Goal: Task Accomplishment & Management: Manage account settings

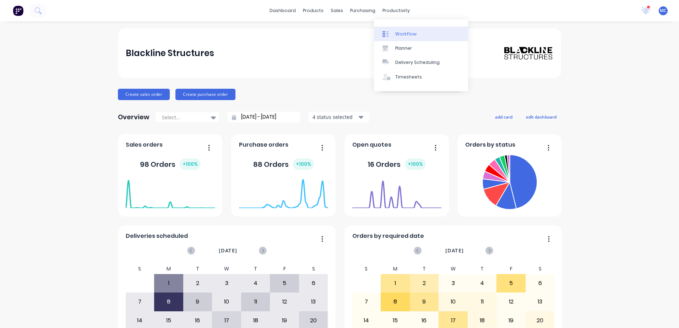
click at [415, 28] on link "Workflow" at bounding box center [421, 34] width 94 height 14
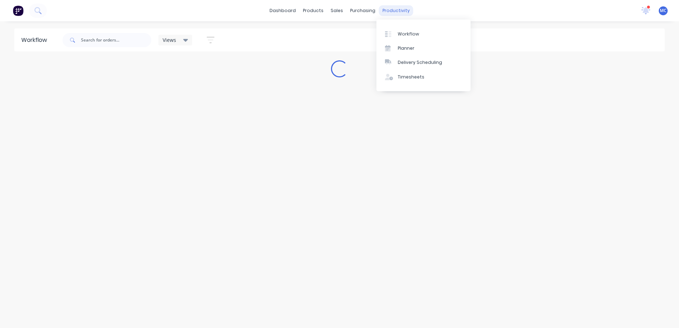
click at [384, 13] on div "productivity" at bounding box center [396, 10] width 34 height 11
click at [410, 50] on div "Planner" at bounding box center [405, 48] width 17 height 6
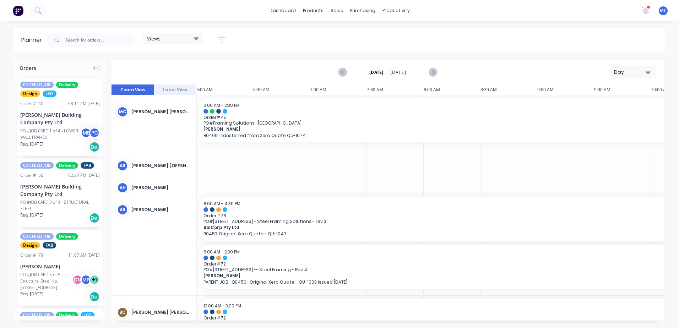
click at [644, 67] on button "Day" at bounding box center [633, 72] width 46 height 12
click at [631, 101] on div "Week" at bounding box center [620, 105] width 70 height 14
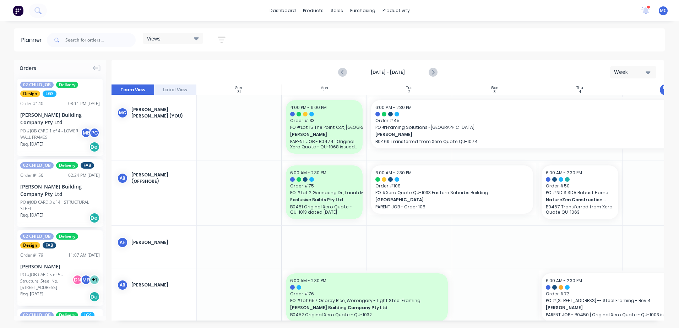
drag, startPoint x: 353, startPoint y: 321, endPoint x: 421, endPoint y: 320, distance: 67.4
click at [421, 320] on div "Orders 02 CHILD JOB Delivery Design LGS Order # 140 08:11 PM [DATE] [PERSON_NAM…" at bounding box center [339, 194] width 679 height 268
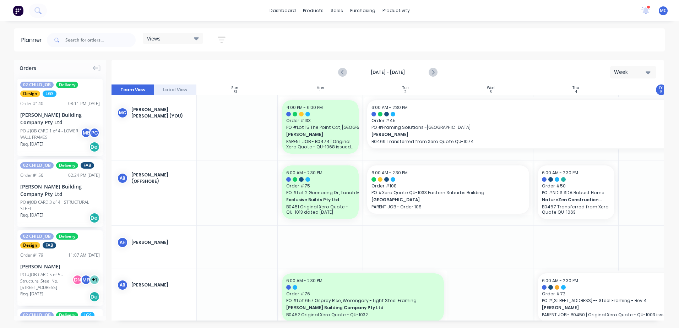
scroll to position [0, 0]
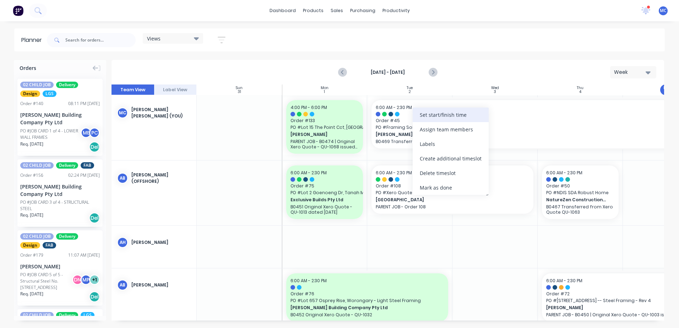
click at [454, 119] on div "Set start/finish time" at bounding box center [450, 115] width 76 height 15
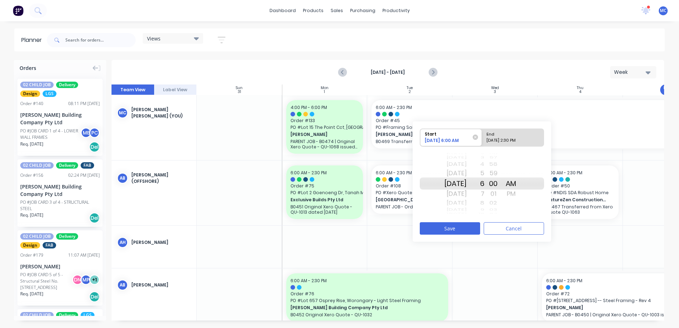
click at [457, 137] on div "Start" at bounding box center [447, 133] width 51 height 9
click at [420, 137] on input "Start [DATE] 6:00 AM" at bounding box center [420, 137] width 0 height 17
click at [518, 135] on div "End" at bounding box center [509, 133] width 51 height 9
click at [482, 135] on input "End [DATE] 2:30 PM" at bounding box center [482, 137] width 0 height 17
radio input "true"
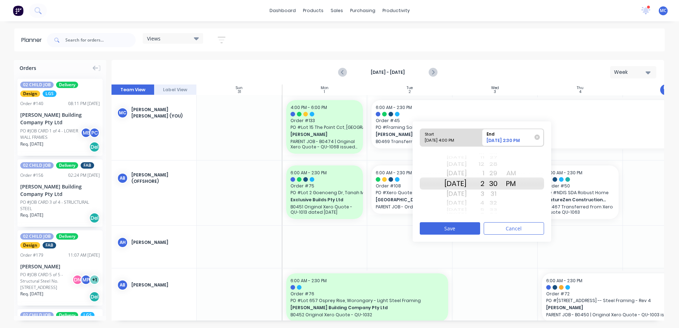
click at [466, 166] on div "[DATE]" at bounding box center [455, 164] width 22 height 9
click at [466, 176] on div "[DATE]" at bounding box center [455, 173] width 22 height 11
click at [473, 227] on button "Save" at bounding box center [449, 228] width 60 height 12
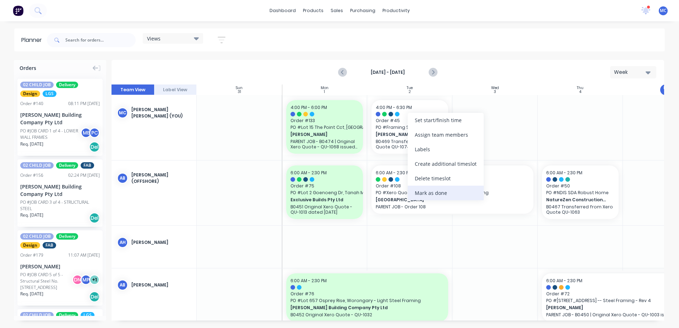
click at [430, 190] on div "Mark as done" at bounding box center [445, 193] width 76 height 15
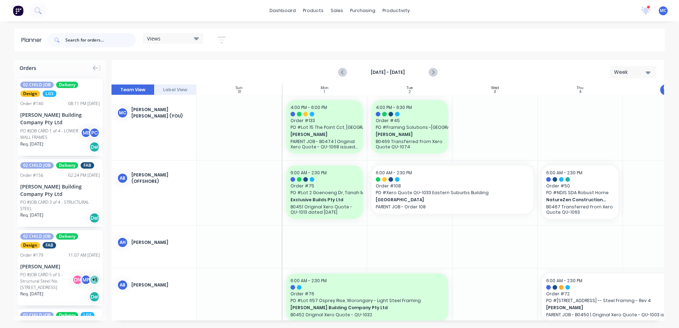
click at [94, 40] on input "text" at bounding box center [100, 40] width 70 height 14
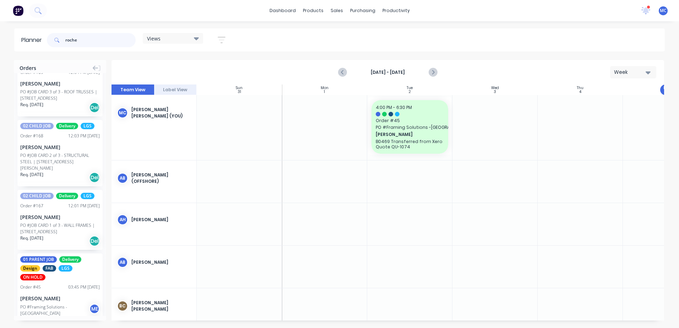
scroll to position [48, 0]
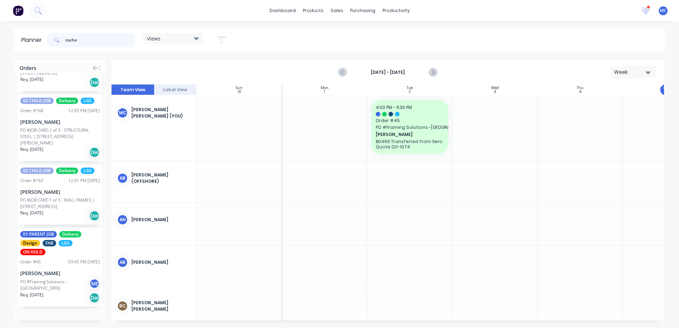
type input "roche"
drag, startPoint x: 65, startPoint y: 274, endPoint x: 492, endPoint y: 110, distance: 457.4
click at [629, 73] on div "Week" at bounding box center [630, 71] width 33 height 7
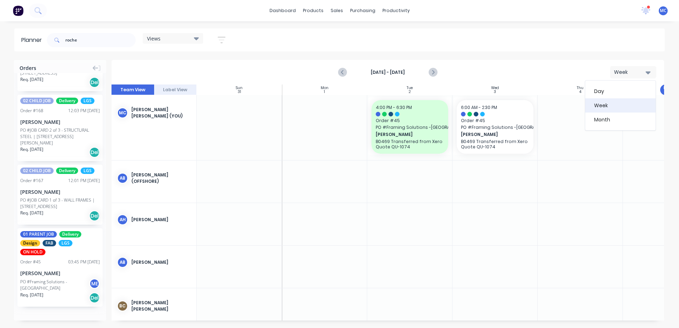
click at [624, 106] on div "Week" at bounding box center [620, 105] width 70 height 14
drag, startPoint x: 96, startPoint y: 42, endPoint x: 12, endPoint y: 37, distance: 83.6
click at [12, 37] on div "Planner roche Views Save new view None (Default) edit DESIGN TEAM (INTERNAL) ed…" at bounding box center [339, 39] width 679 height 23
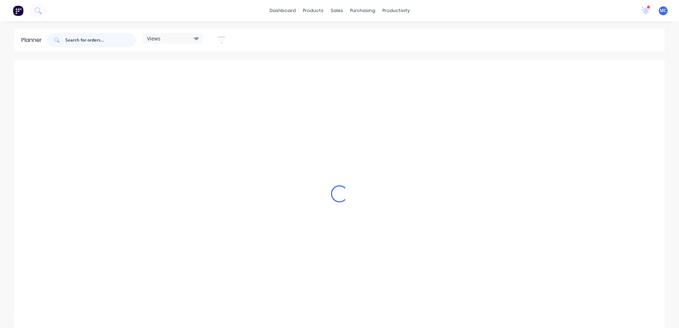
scroll to position [0, 0]
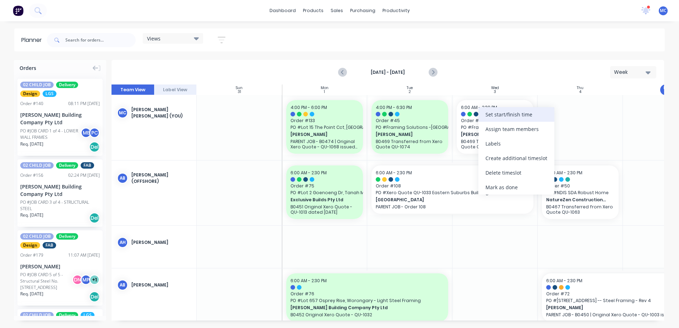
click at [520, 117] on div "Set start/finish time" at bounding box center [516, 114] width 76 height 15
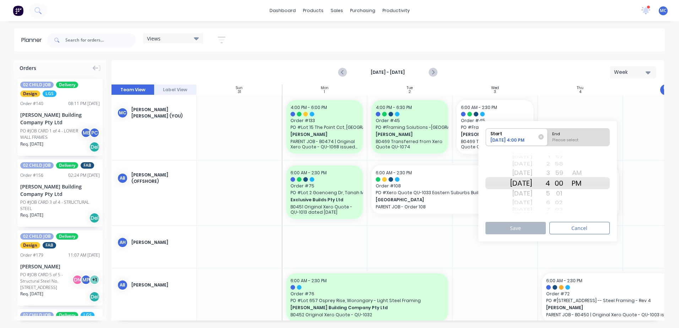
click at [583, 137] on div "End" at bounding box center [578, 132] width 58 height 9
click at [548, 137] on input "End Please select" at bounding box center [547, 136] width 0 height 17
radio input "true"
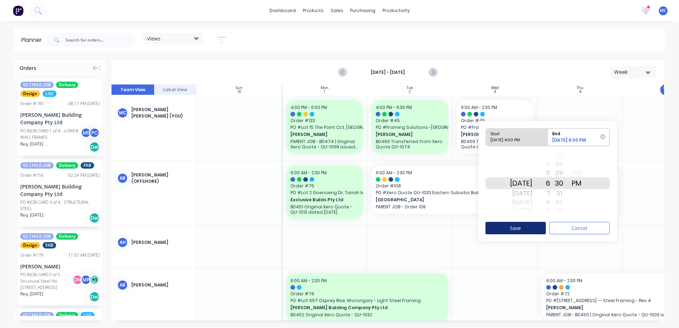
click at [535, 224] on button "Save" at bounding box center [515, 228] width 60 height 12
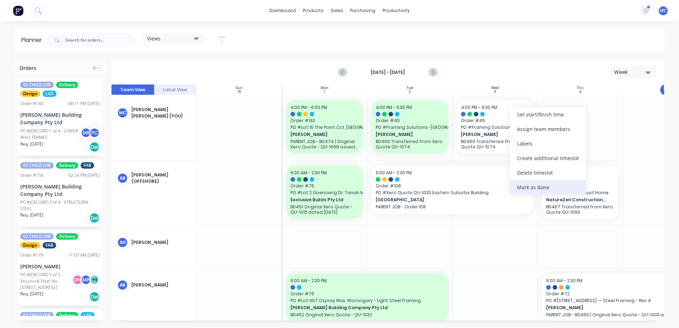
click at [541, 184] on div "Mark as done" at bounding box center [548, 187] width 76 height 15
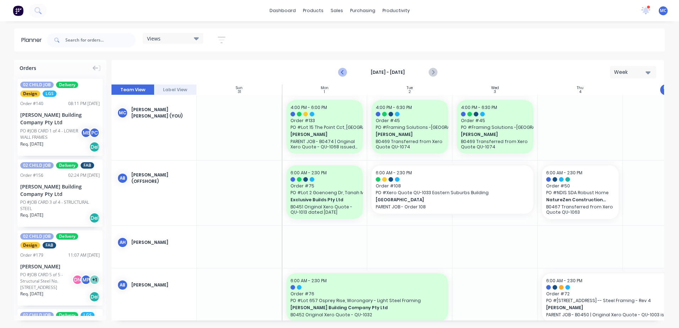
click at [341, 70] on icon "Previous page" at bounding box center [343, 72] width 9 height 9
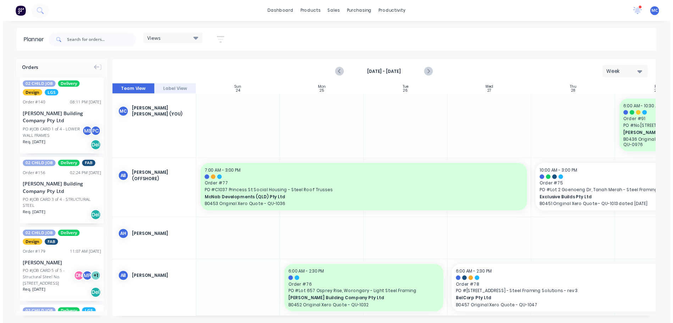
scroll to position [0, 132]
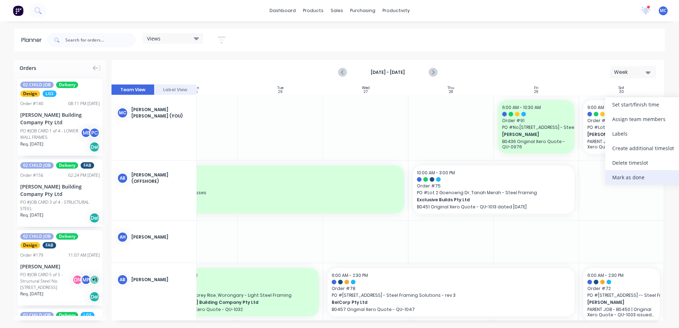
click at [644, 173] on div "Mark as done" at bounding box center [643, 177] width 76 height 15
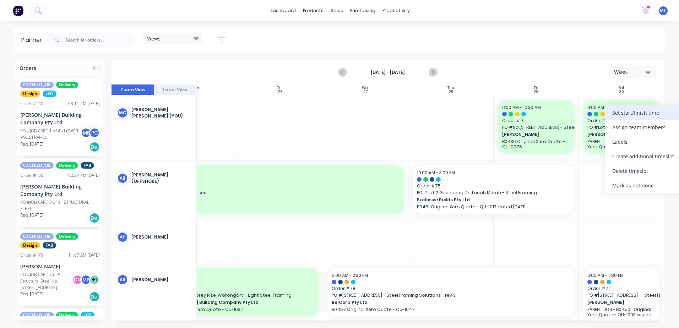
click at [632, 116] on div "Set start/finish time" at bounding box center [643, 112] width 76 height 15
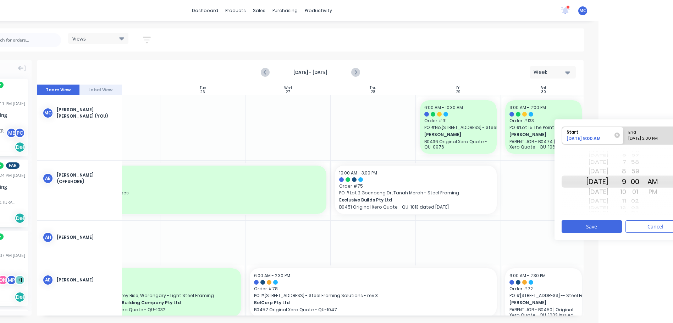
scroll to position [0, 94]
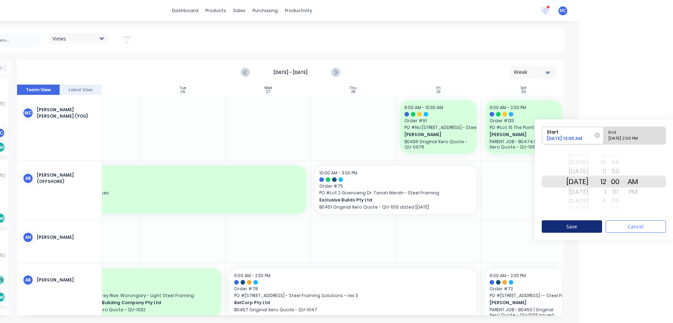
click at [586, 228] on button "Save" at bounding box center [572, 226] width 60 height 12
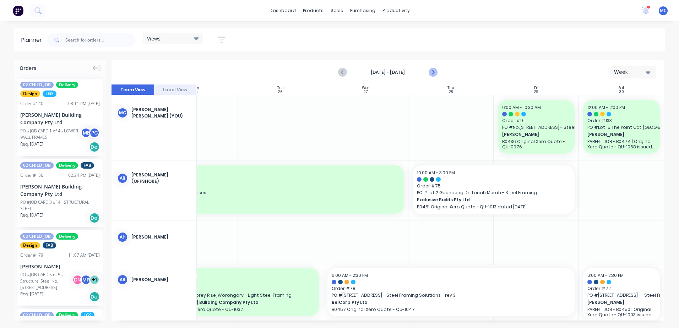
click at [431, 69] on icon "Next page" at bounding box center [432, 72] width 9 height 9
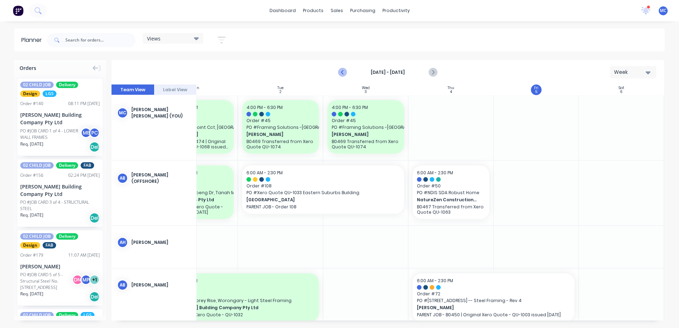
click at [345, 70] on icon "Previous page" at bounding box center [343, 72] width 9 height 9
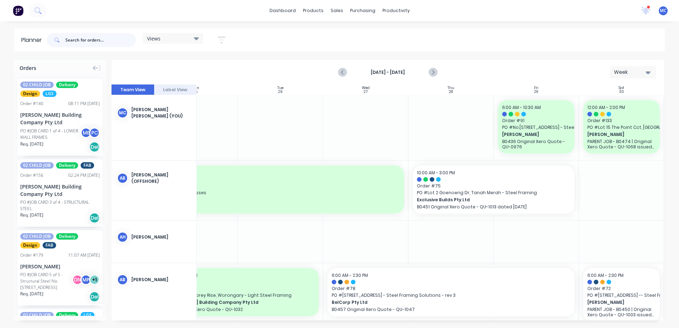
click at [68, 40] on input "text" at bounding box center [100, 40] width 70 height 14
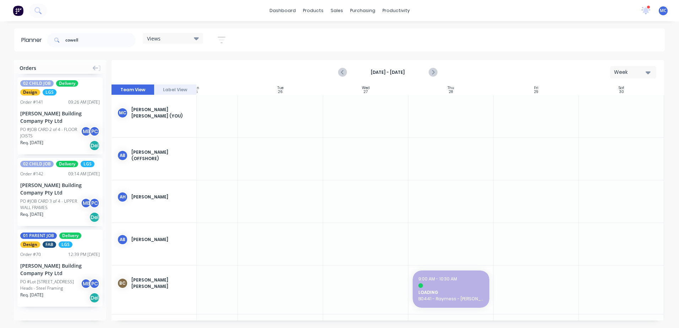
scroll to position [0, 130]
drag, startPoint x: 54, startPoint y: 265, endPoint x: 526, endPoint y: 115, distance: 494.9
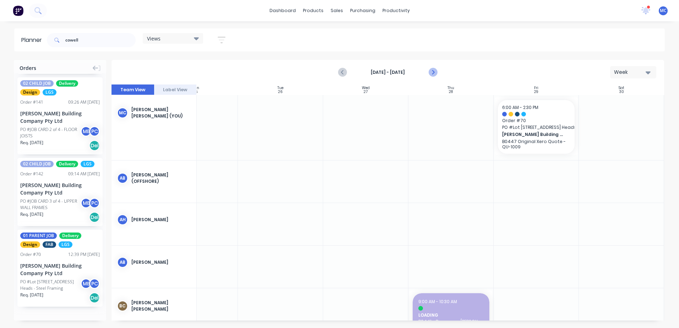
click at [434, 71] on icon "Next page" at bounding box center [432, 72] width 9 height 9
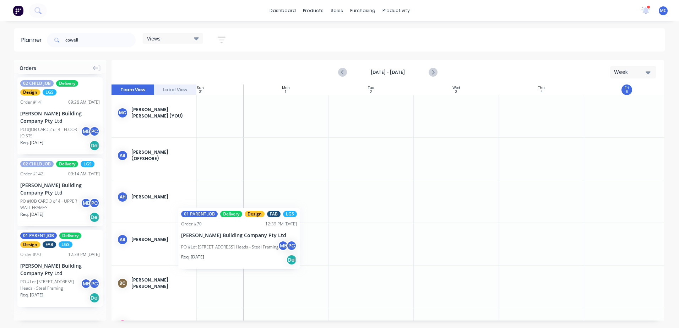
scroll to position [0, 37]
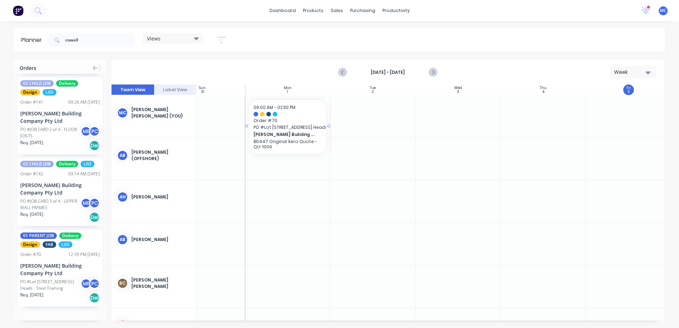
drag, startPoint x: 54, startPoint y: 275, endPoint x: 277, endPoint y: 101, distance: 282.7
click at [277, 101] on div "Orders 02 CHILD JOB Delivery Design LGS Order # 140 08:11 PM [DATE] [PERSON_NAM…" at bounding box center [339, 194] width 679 height 268
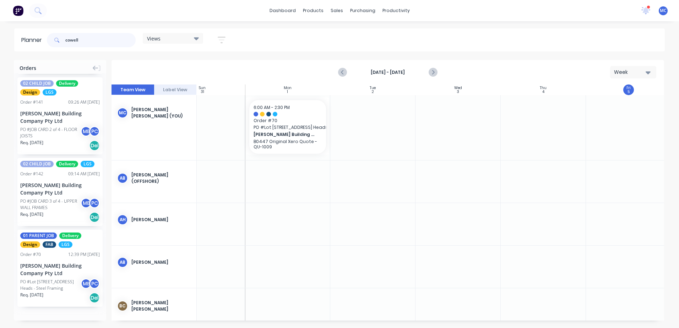
drag, startPoint x: 105, startPoint y: 40, endPoint x: 48, endPoint y: 38, distance: 56.8
click at [48, 38] on div "cowell" at bounding box center [91, 40] width 89 height 14
type input "natham"
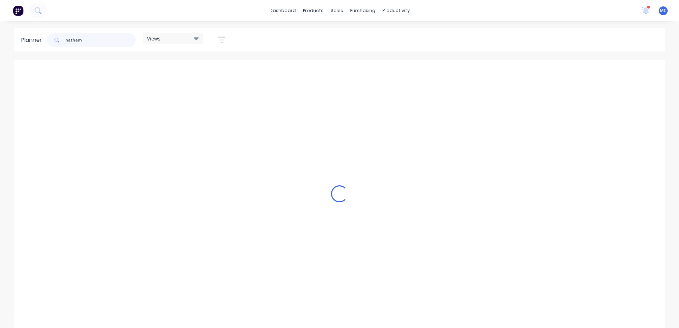
scroll to position [0, 0]
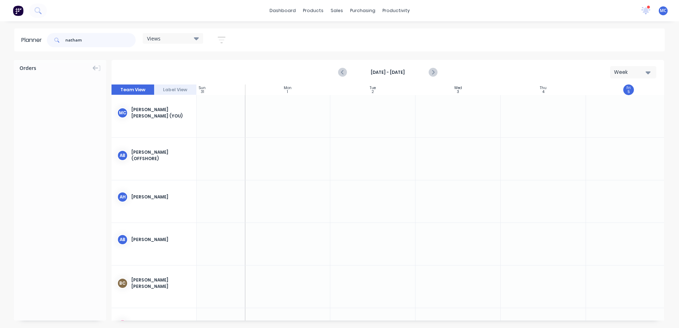
drag, startPoint x: 93, startPoint y: 40, endPoint x: 20, endPoint y: 42, distance: 73.1
click at [20, 42] on header "Planner natham Views Save new view None (Default) edit DESIGN TEAM (INTERNAL) e…" at bounding box center [339, 39] width 650 height 23
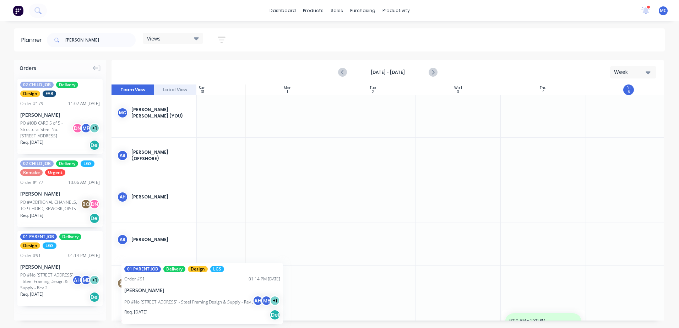
scroll to position [0, 33]
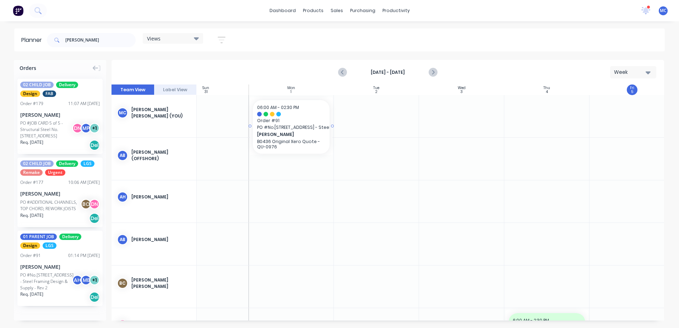
drag, startPoint x: 47, startPoint y: 289, endPoint x: 280, endPoint y: 113, distance: 292.0
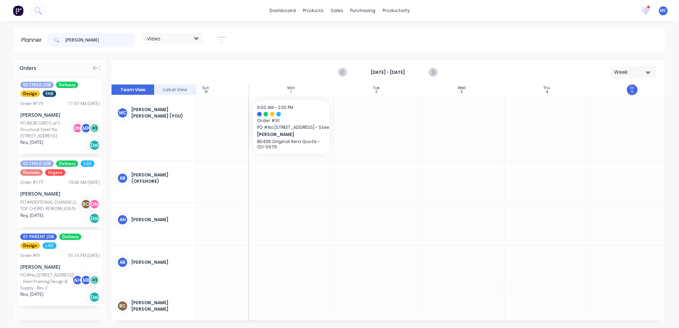
drag, startPoint x: 105, startPoint y: 37, endPoint x: 19, endPoint y: 42, distance: 86.0
click at [19, 42] on header "Planner [PERSON_NAME] Views Save new view None (Default) edit DESIGN TEAM (INTE…" at bounding box center [339, 39] width 650 height 23
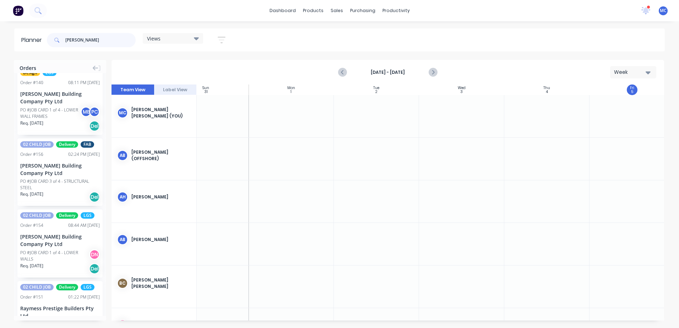
scroll to position [0, 0]
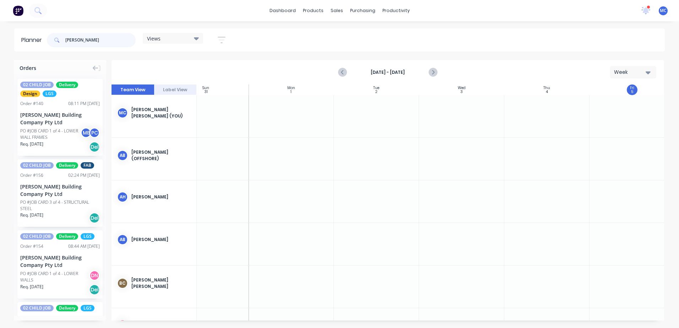
drag, startPoint x: 92, startPoint y: 38, endPoint x: 8, endPoint y: 41, distance: 84.5
click at [8, 41] on div "Planner [PERSON_NAME] Views Save new view None (Default) edit DESIGN TEAM (INTE…" at bounding box center [339, 39] width 679 height 23
type input "you"
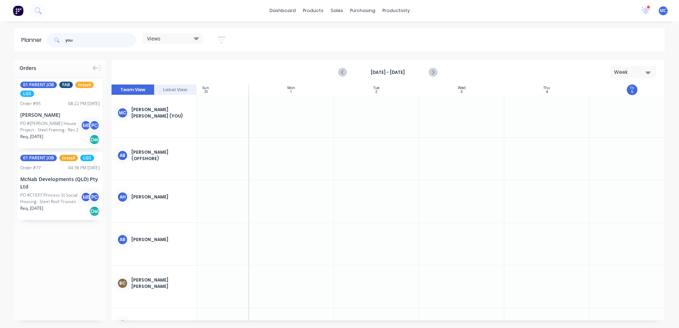
drag, startPoint x: 93, startPoint y: 35, endPoint x: 53, endPoint y: 38, distance: 39.9
click at [53, 38] on div "you" at bounding box center [91, 40] width 89 height 14
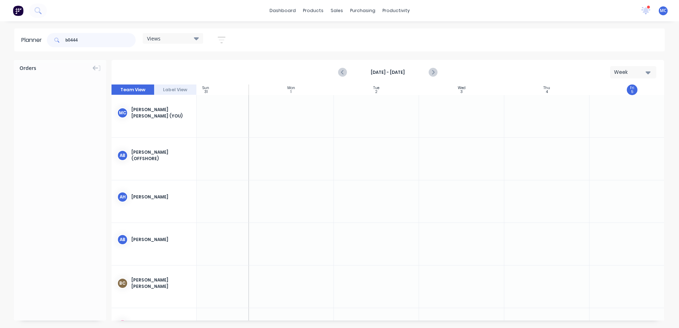
drag, startPoint x: 87, startPoint y: 37, endPoint x: 0, endPoint y: 30, distance: 87.2
click at [0, 30] on html "dashboard products sales purchasing productivity dashboard products Product Cat…" at bounding box center [339, 164] width 679 height 328
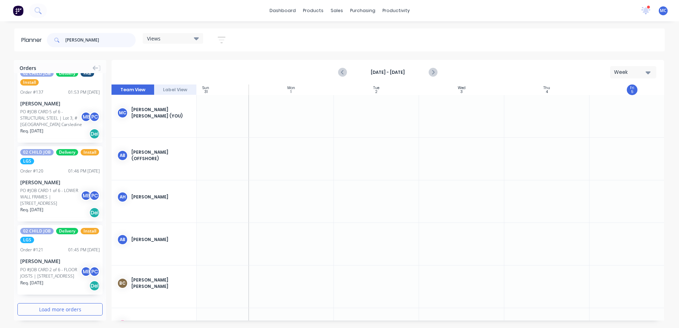
scroll to position [1299, 0]
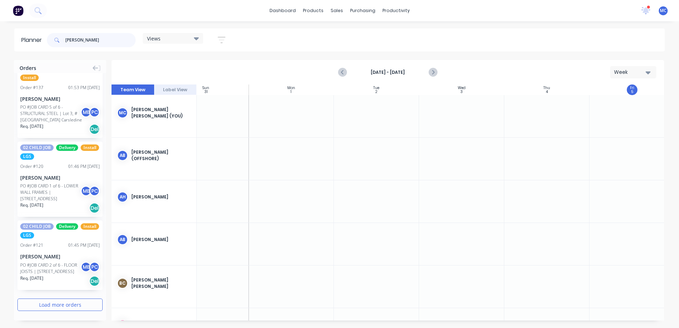
type input "[PERSON_NAME]"
click at [67, 307] on button "Load more orders" at bounding box center [59, 304] width 85 height 12
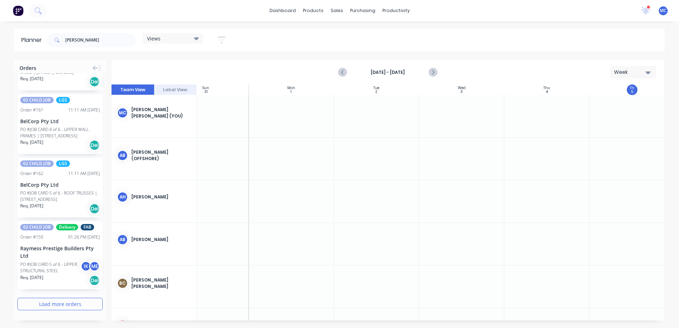
scroll to position [2677, 0]
click at [68, 311] on div "02 CHILD JOB Delivery Design LGS Order # 140 08:11 PM [DATE] [PERSON_NAME] Buil…" at bounding box center [60, 194] width 92 height 243
click at [32, 303] on button "Load more orders" at bounding box center [59, 304] width 85 height 12
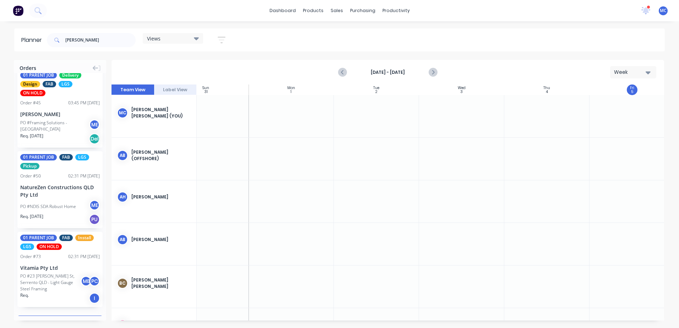
scroll to position [4120, 0]
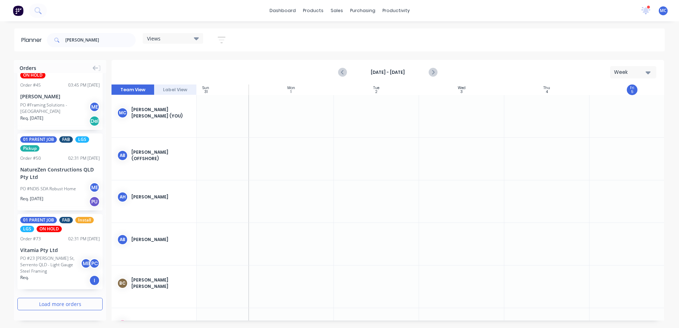
click at [72, 301] on button "Load more orders" at bounding box center [59, 304] width 85 height 12
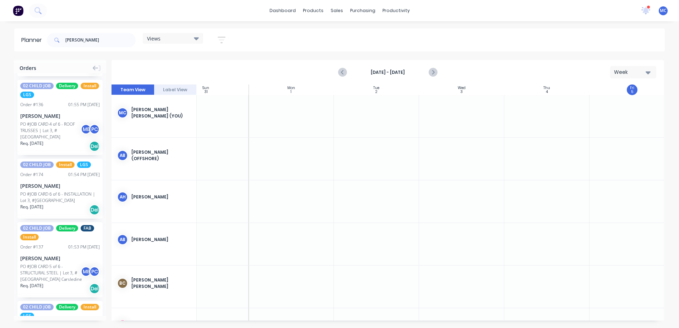
scroll to position [1147, 0]
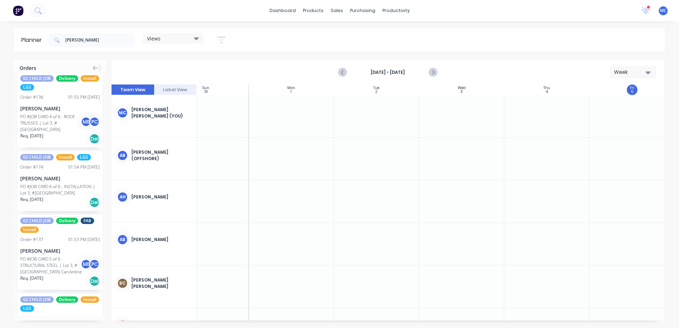
click at [168, 35] on div "Views" at bounding box center [173, 38] width 52 height 6
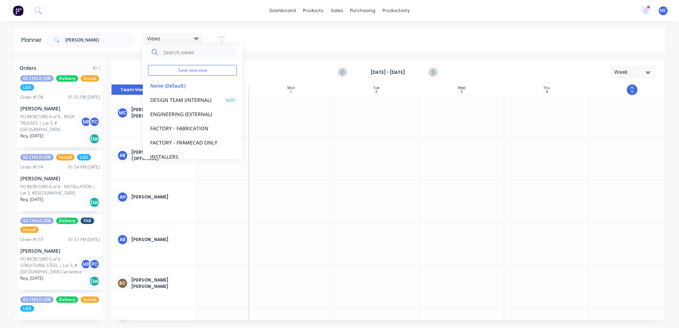
scroll to position [0, 0]
click at [102, 49] on div "[PERSON_NAME]" at bounding box center [91, 39] width 89 height 21
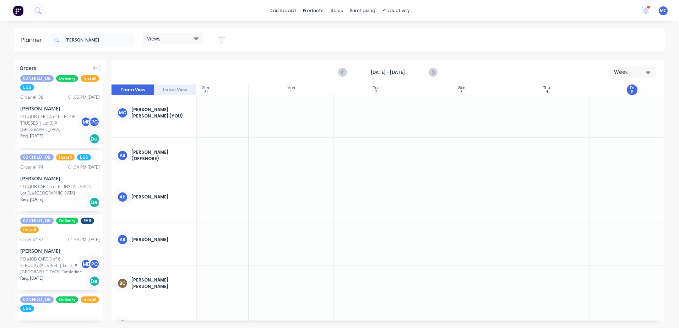
click at [221, 35] on button "button" at bounding box center [221, 40] width 23 height 14
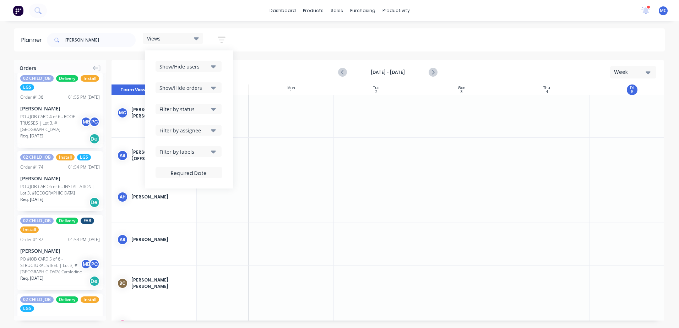
click at [214, 87] on icon "button" at bounding box center [213, 88] width 5 height 3
click at [214, 108] on icon "button" at bounding box center [213, 109] width 5 height 8
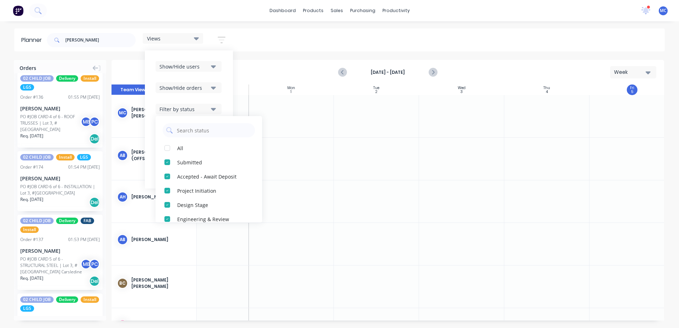
click at [214, 108] on icon "button" at bounding box center [213, 109] width 5 height 8
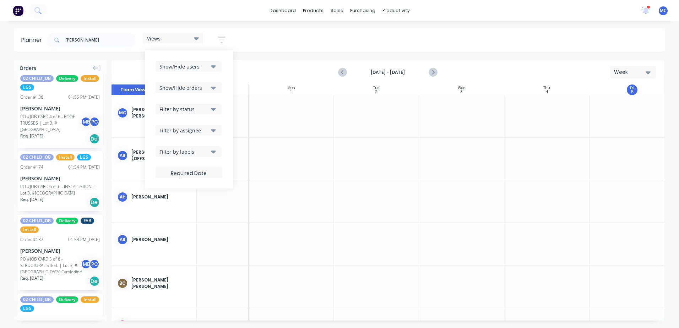
click at [214, 129] on icon "button" at bounding box center [213, 130] width 5 height 8
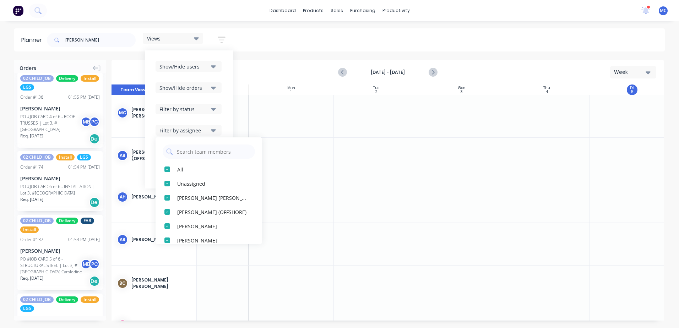
click at [214, 129] on icon "button" at bounding box center [213, 130] width 5 height 8
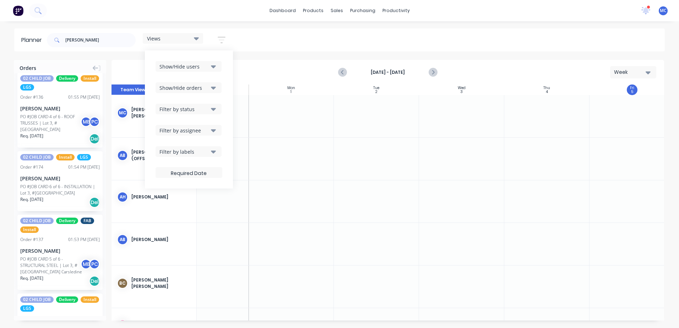
click at [213, 150] on icon "button" at bounding box center [213, 152] width 5 height 8
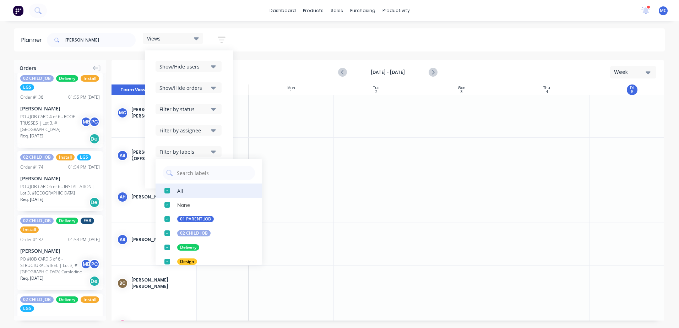
click at [167, 191] on div "button" at bounding box center [167, 190] width 14 height 14
click at [170, 220] on div "button" at bounding box center [167, 219] width 14 height 14
click at [169, 219] on div "button" at bounding box center [167, 219] width 14 height 14
click at [170, 205] on div "button" at bounding box center [167, 205] width 14 height 14
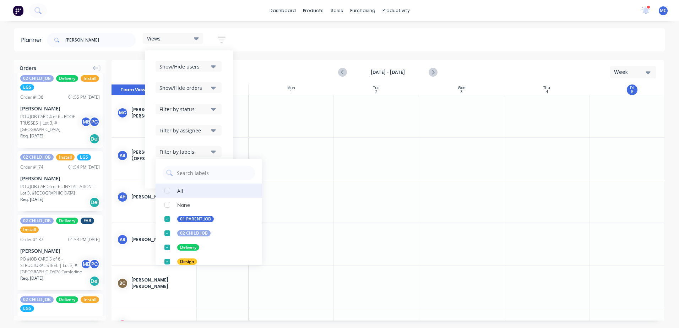
click at [166, 193] on div "button" at bounding box center [167, 190] width 14 height 14
click at [169, 220] on div "button" at bounding box center [167, 219] width 14 height 14
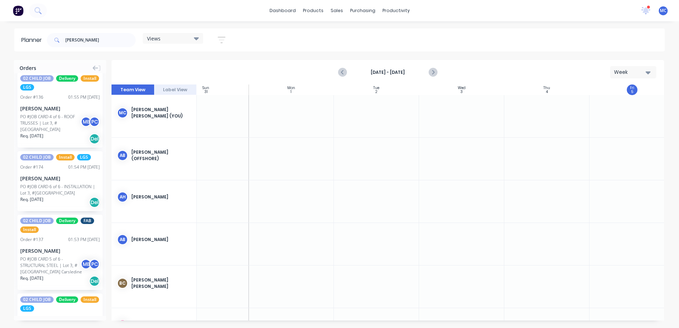
click at [271, 26] on div "dashboard products sales purchasing productivity dashboard products Product Cat…" at bounding box center [339, 164] width 679 height 328
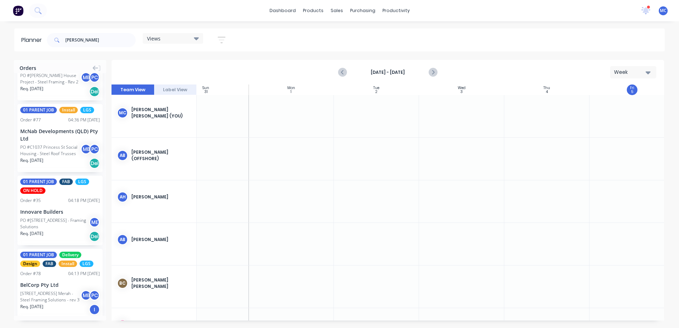
scroll to position [1224, 0]
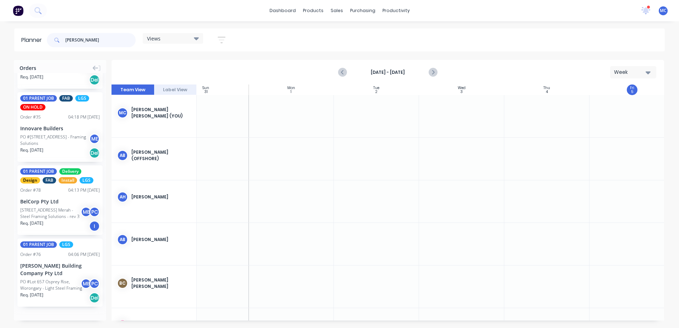
drag, startPoint x: 92, startPoint y: 40, endPoint x: 38, endPoint y: 23, distance: 56.8
click at [38, 23] on div "dashboard products sales purchasing productivity dashboard products Product Cat…" at bounding box center [339, 164] width 679 height 328
type input "ramil"
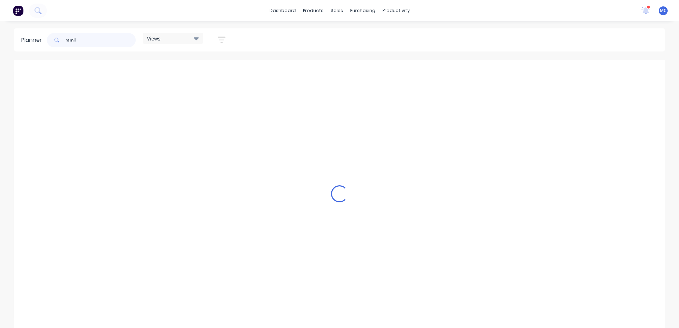
scroll to position [0, 0]
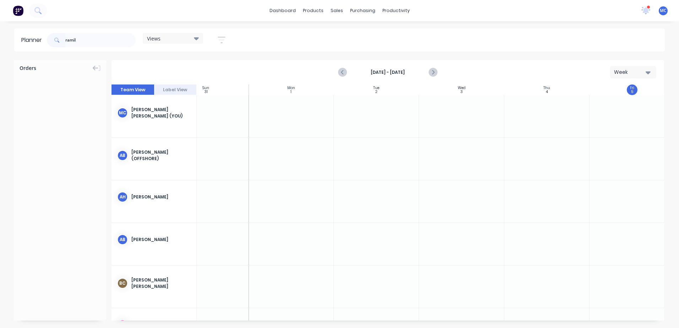
click at [172, 38] on div "Views" at bounding box center [173, 38] width 52 height 6
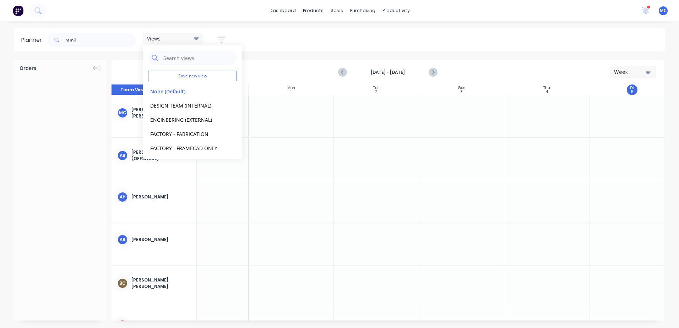
click at [223, 39] on icon "button" at bounding box center [222, 39] width 8 height 9
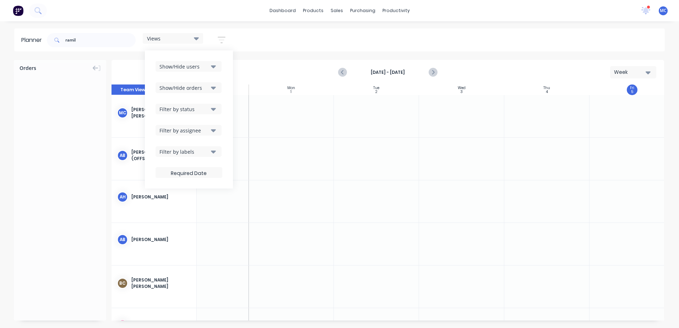
click at [212, 150] on icon "button" at bounding box center [213, 152] width 5 height 8
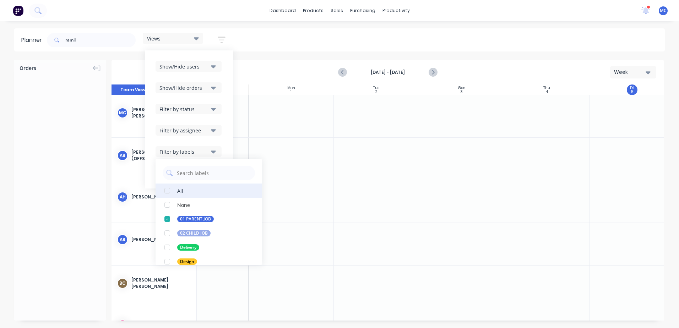
click at [172, 191] on div "button" at bounding box center [167, 190] width 14 height 14
click at [231, 15] on div "dashboard products sales purchasing productivity dashboard products Product Cat…" at bounding box center [339, 10] width 679 height 21
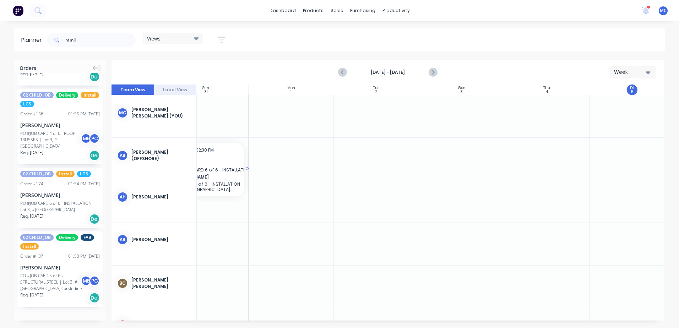
scroll to position [0, 32]
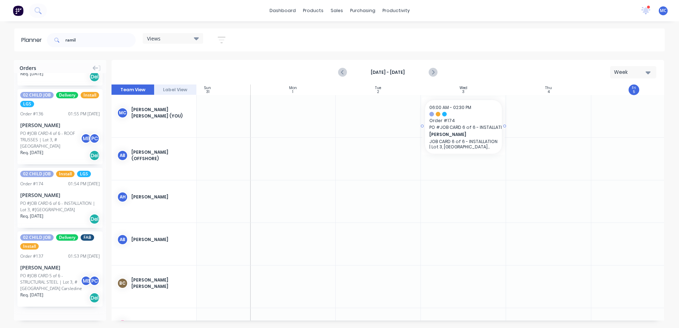
drag, startPoint x: 58, startPoint y: 194, endPoint x: 442, endPoint y: 126, distance: 389.8
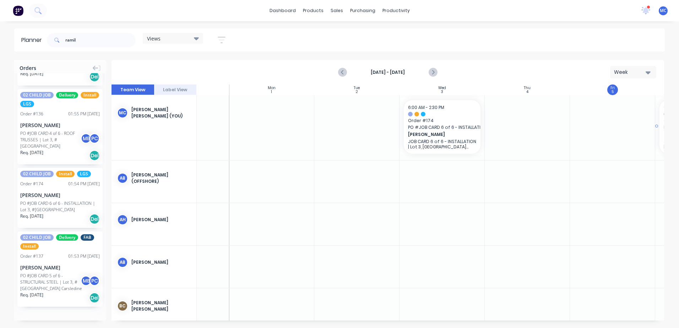
scroll to position [0, 64]
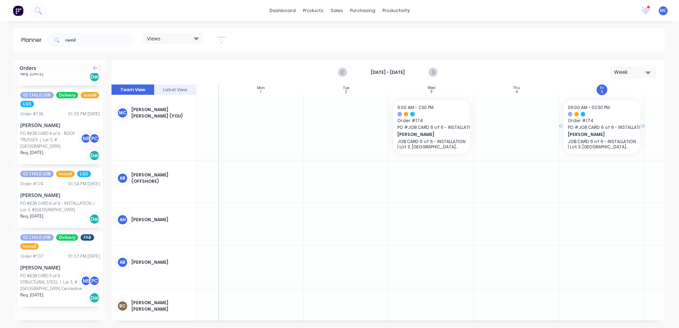
drag, startPoint x: 64, startPoint y: 191, endPoint x: 599, endPoint y: 120, distance: 539.2
click at [643, 67] on button "Week" at bounding box center [633, 72] width 46 height 12
click at [625, 107] on div "Week" at bounding box center [620, 105] width 70 height 14
click at [182, 41] on div "Views" at bounding box center [173, 38] width 52 height 6
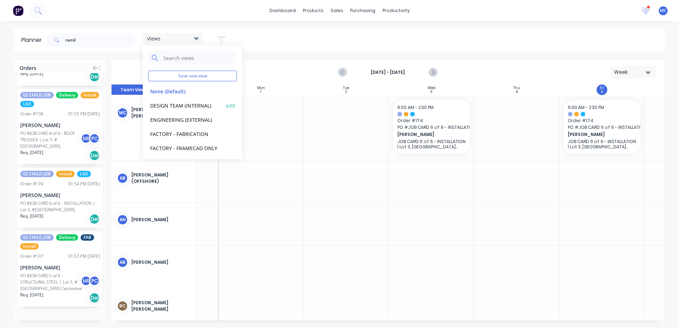
click at [166, 104] on button "DESIGN TEAM (INTERNAL)" at bounding box center [186, 105] width 76 height 8
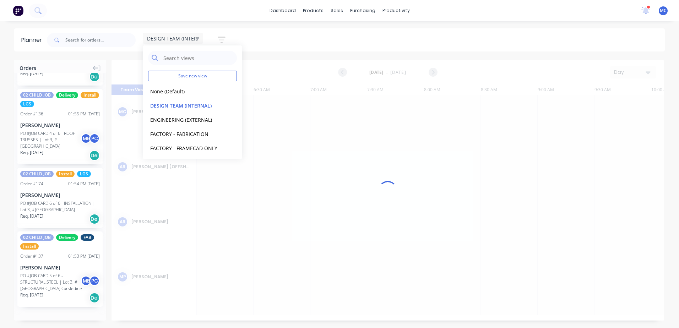
scroll to position [0, 0]
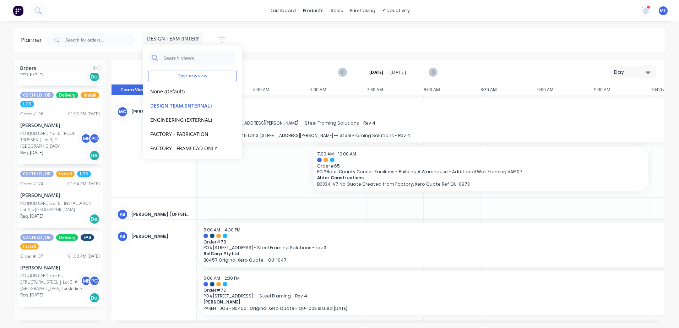
click at [339, 32] on div "DESIGN TEAM (INTERNAL) Save new view None (Default) edit DESIGN TEAM (INTERNAL)…" at bounding box center [354, 39] width 619 height 21
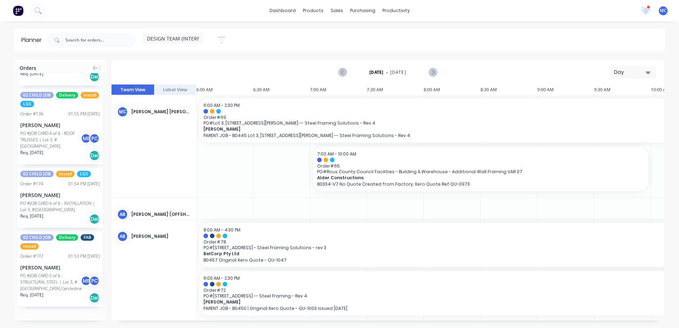
click at [621, 71] on div "Day" at bounding box center [630, 71] width 33 height 7
click at [612, 101] on div "Week" at bounding box center [620, 105] width 70 height 14
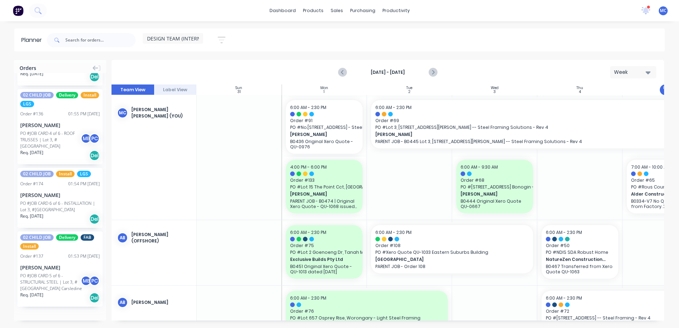
drag, startPoint x: 299, startPoint y: 321, endPoint x: 385, endPoint y: 320, distance: 86.2
click at [385, 320] on div "Orders 02 CHILD JOB Delivery Install LGS Order # 134 01:57 PM [DATE] [PERSON_NA…" at bounding box center [339, 194] width 679 height 268
click at [219, 38] on icon "button" at bounding box center [222, 40] width 8 height 7
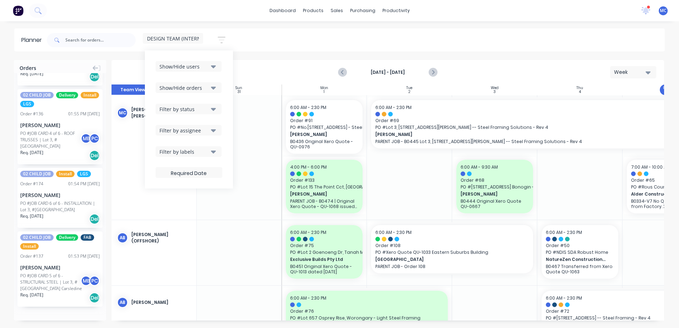
click at [201, 152] on div "Filter by labels" at bounding box center [183, 151] width 49 height 7
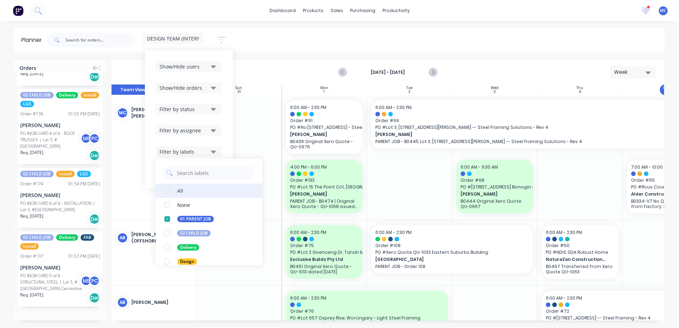
click at [166, 189] on div "button" at bounding box center [167, 190] width 14 height 14
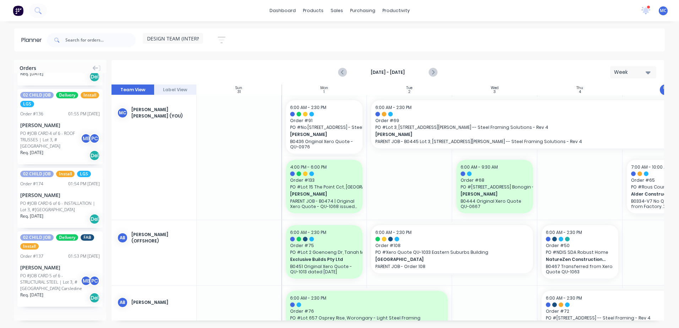
click at [294, 32] on div "DESIGN TEAM (INTERNAL) Save new view None (Default) edit DESIGN TEAM (INTERNAL)…" at bounding box center [354, 39] width 619 height 21
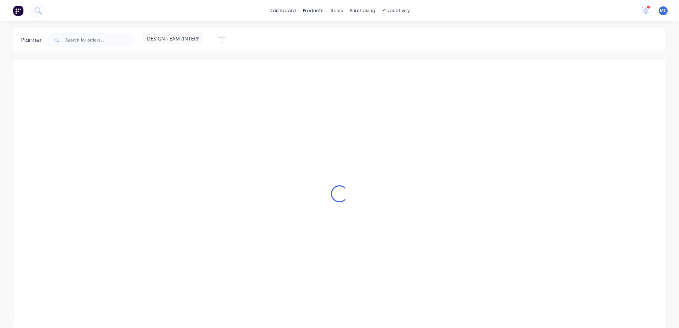
scroll to position [0, 0]
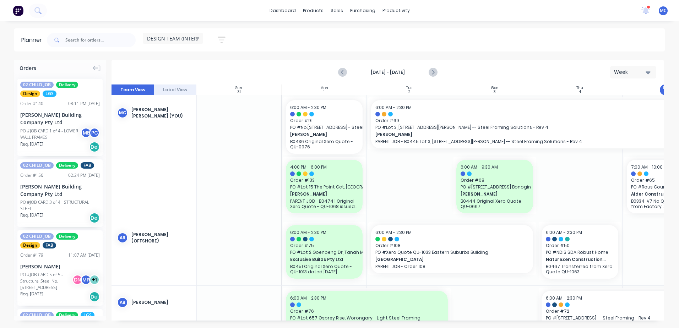
click at [166, 88] on button "Label View" at bounding box center [175, 89] width 43 height 11
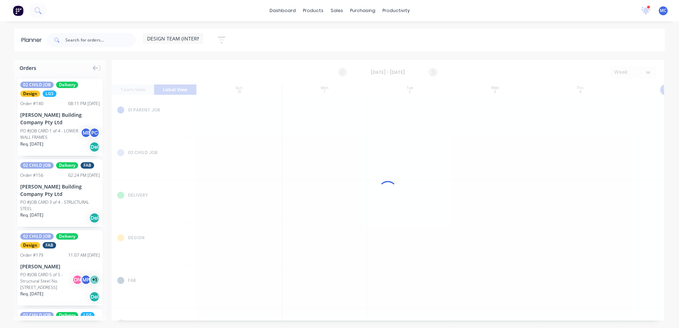
scroll to position [0, 0]
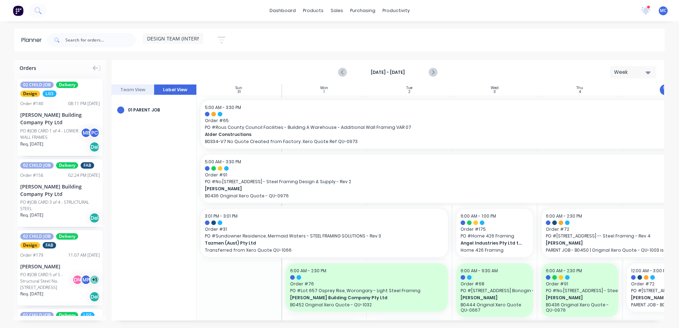
click at [144, 87] on button "Team View" at bounding box center [132, 89] width 43 height 11
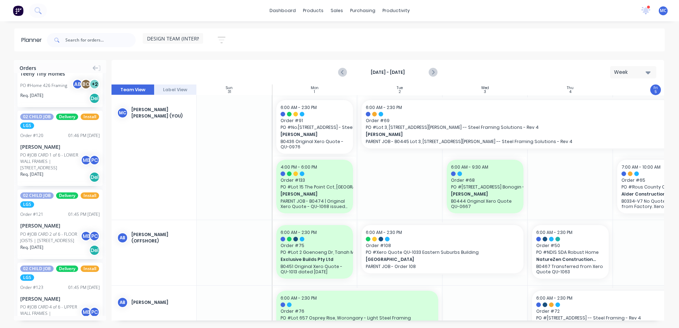
scroll to position [887, 0]
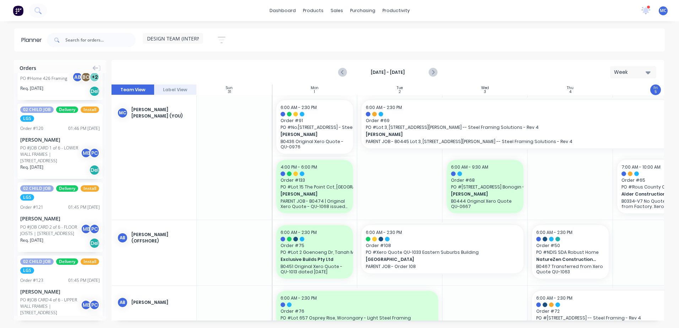
drag, startPoint x: 184, startPoint y: 321, endPoint x: 378, endPoint y: 321, distance: 193.8
click at [378, 321] on div "Orders 02 CHILD JOB Delivery Design LGS Order # 140 08:11 PM [DATE] [PERSON_NAM…" at bounding box center [339, 194] width 679 height 268
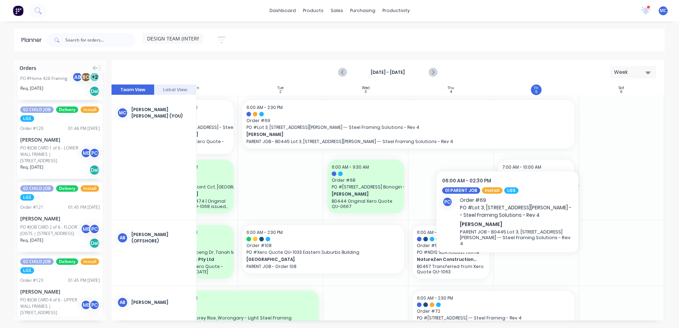
click at [530, 190] on span "PO # Rous County Council Facilities - Building A Warehouse - Additional Wall Fr…" at bounding box center [536, 187] width 68 height 6
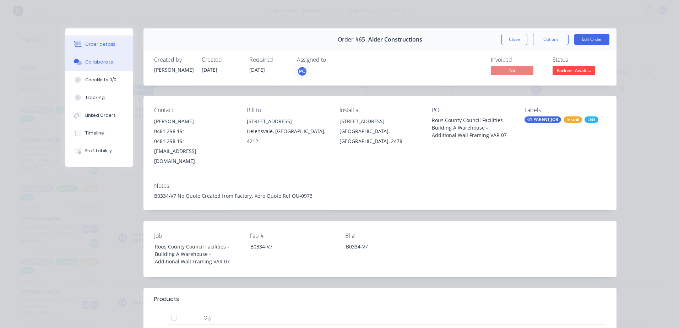
click at [96, 63] on div "Collaborate" at bounding box center [99, 62] width 28 height 6
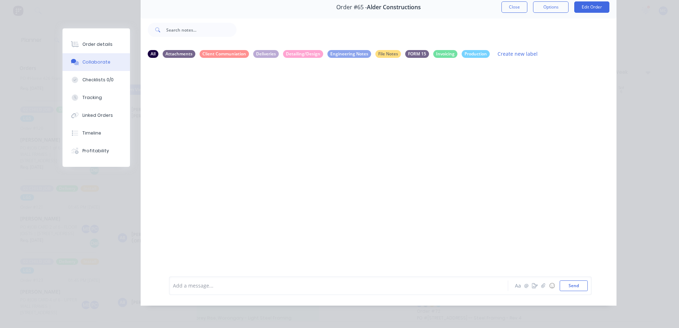
scroll to position [0, 0]
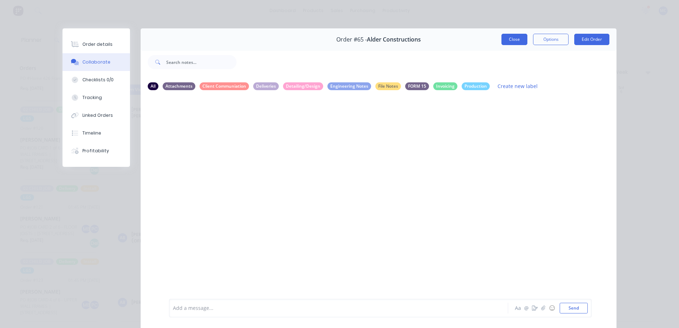
click at [513, 36] on button "Close" at bounding box center [514, 39] width 26 height 11
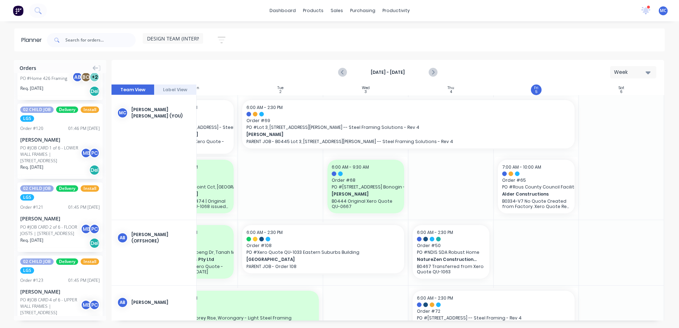
drag, startPoint x: 285, startPoint y: 321, endPoint x: 178, endPoint y: 314, distance: 107.8
click at [178, 314] on div "Orders 02 CHILD JOB Delivery Design LGS Order # 140 08:11 PM [DATE] [PERSON_NAM…" at bounding box center [339, 194] width 679 height 268
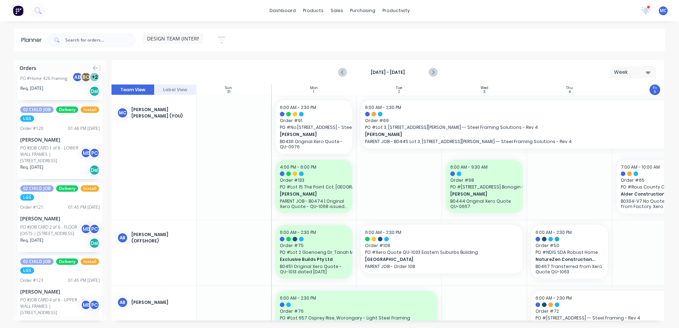
scroll to position [0, 10]
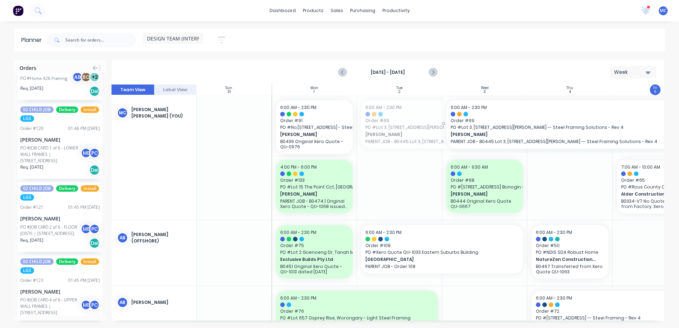
drag, startPoint x: 357, startPoint y: 121, endPoint x: 456, endPoint y: 126, distance: 99.8
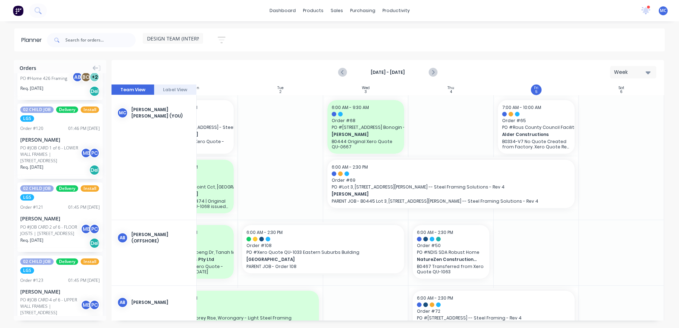
scroll to position [0, 132]
drag, startPoint x: 573, startPoint y: 182, endPoint x: 399, endPoint y: 187, distance: 174.0
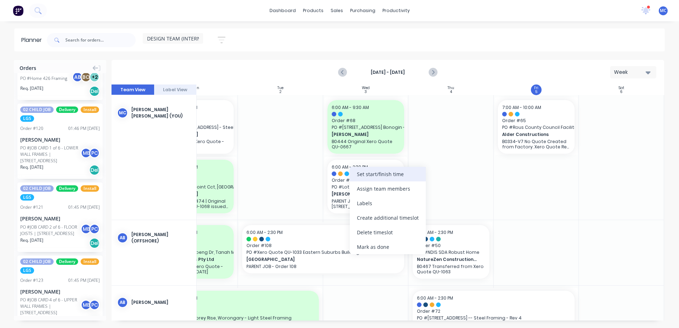
click at [398, 173] on div "Set start/finish time" at bounding box center [388, 174] width 76 height 15
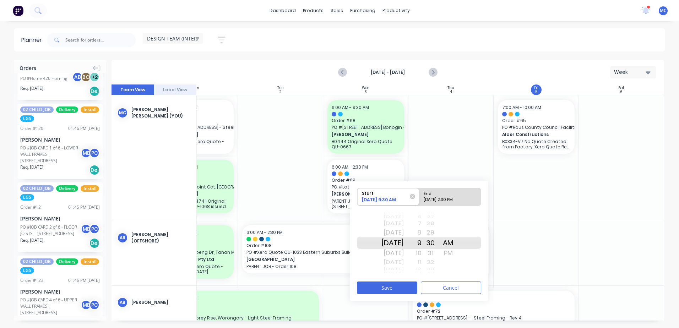
click at [447, 194] on div "End" at bounding box center [446, 192] width 51 height 9
click at [419, 194] on input "End [DATE] 2:30 PM" at bounding box center [419, 196] width 0 height 17
radio input "true"
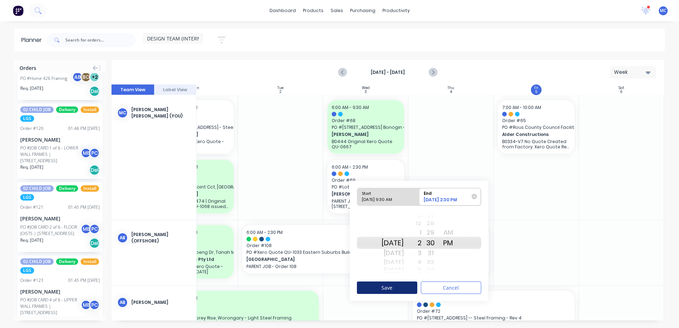
click at [400, 287] on button "Save" at bounding box center [387, 287] width 60 height 12
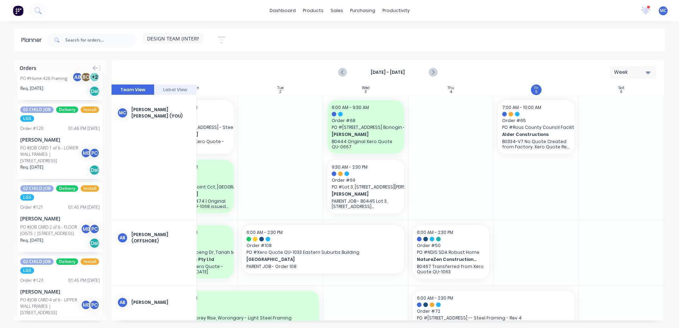
click at [446, 148] on div at bounding box center [450, 157] width 85 height 125
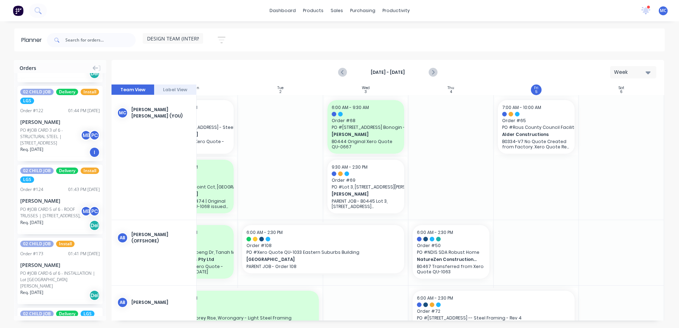
scroll to position [1321, 0]
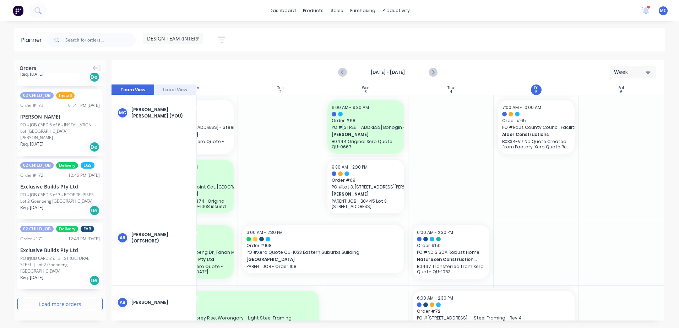
click at [55, 306] on button "Load more orders" at bounding box center [59, 304] width 85 height 12
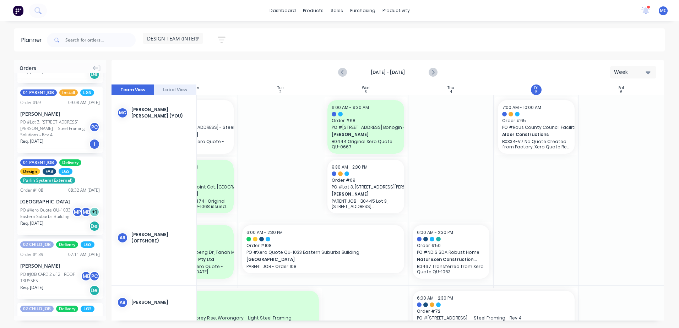
scroll to position [2528, 0]
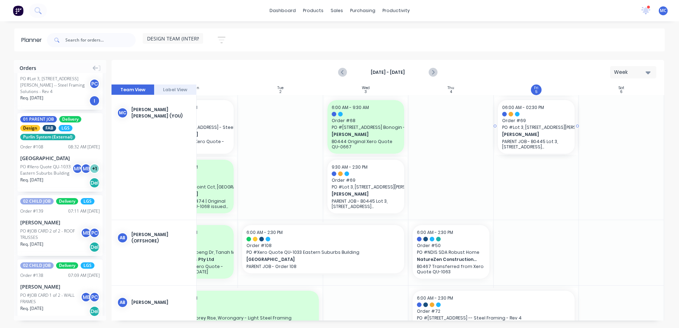
drag, startPoint x: 33, startPoint y: 124, endPoint x: 518, endPoint y: 179, distance: 488.9
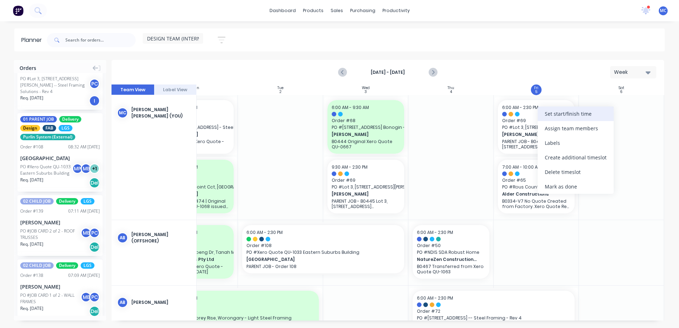
click at [570, 120] on div "Set start/finish time" at bounding box center [575, 113] width 76 height 15
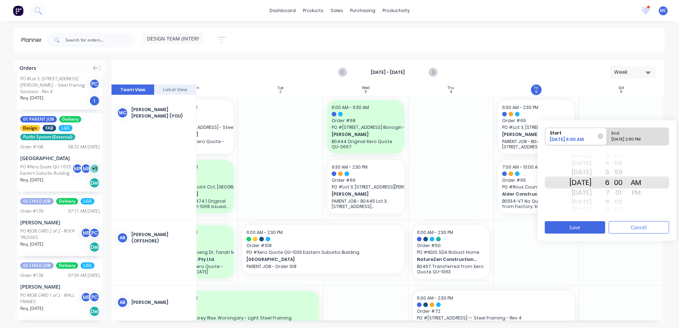
click at [643, 136] on div "End" at bounding box center [634, 132] width 51 height 9
click at [607, 136] on input "End [DATE] 2:30 PM" at bounding box center [607, 136] width 0 height 17
radio input "true"
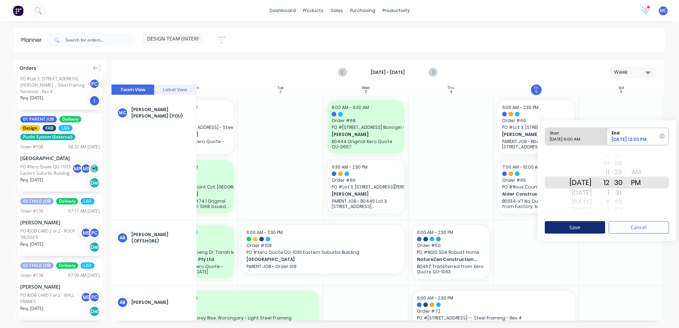
click at [579, 229] on button "Save" at bounding box center [574, 227] width 60 height 12
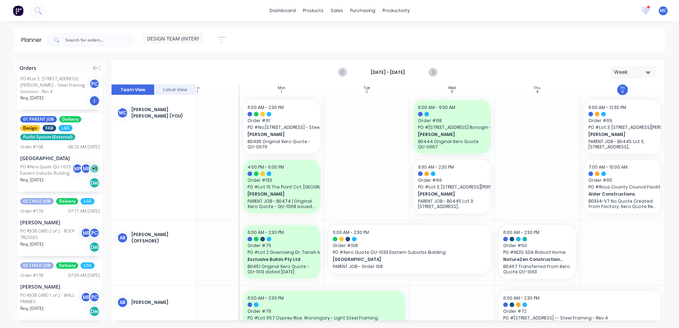
scroll to position [0, 37]
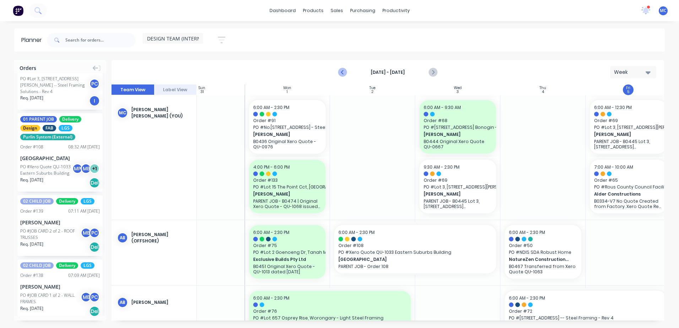
click at [342, 71] on icon "Previous page" at bounding box center [343, 72] width 9 height 9
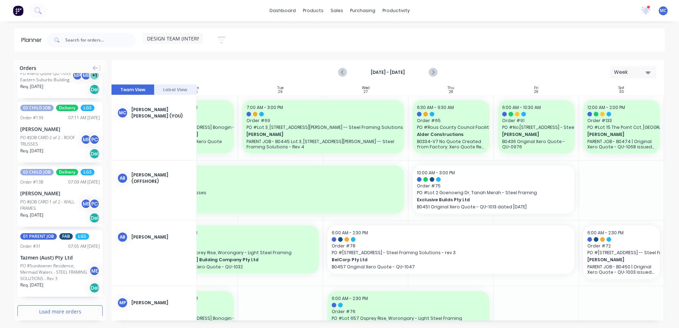
scroll to position [2672, 0]
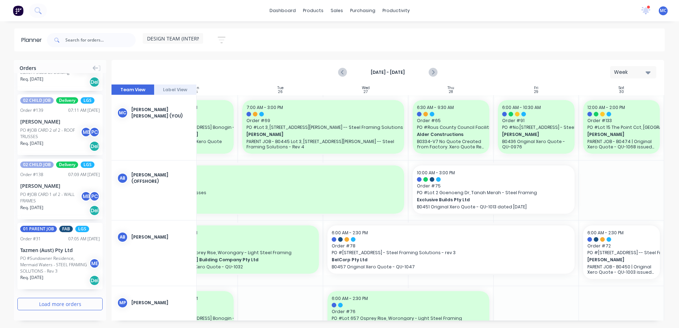
click at [64, 302] on button "Load more orders" at bounding box center [59, 304] width 85 height 12
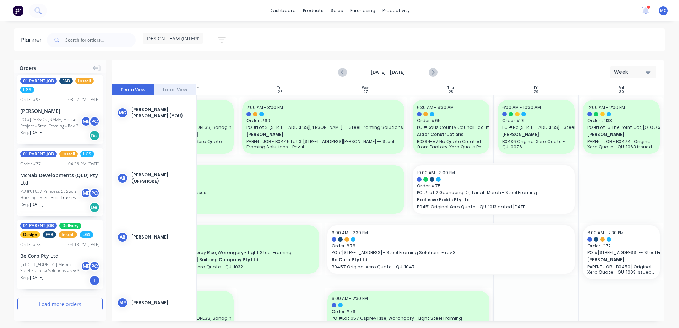
scroll to position [4119, 0]
click at [62, 302] on button "Load more orders" at bounding box center [59, 304] width 85 height 12
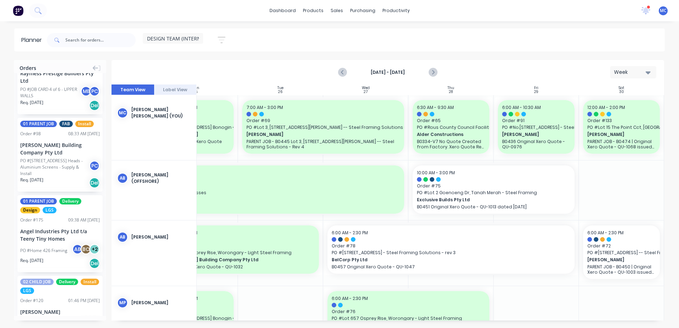
scroll to position [712, 0]
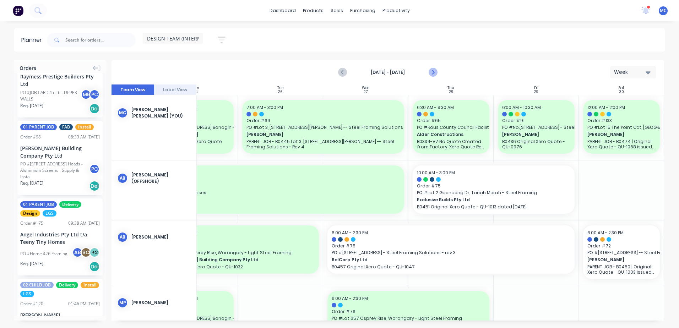
click at [432, 68] on icon "Next page" at bounding box center [432, 72] width 9 height 9
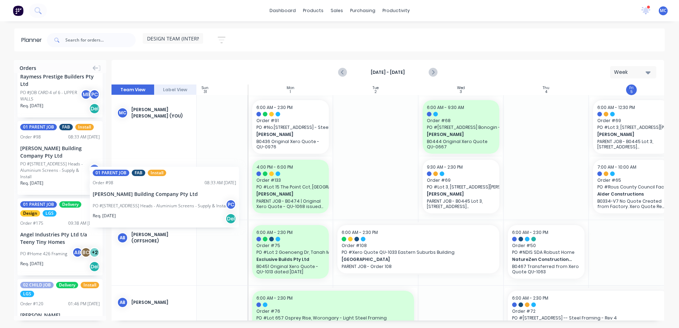
scroll to position [0, 32]
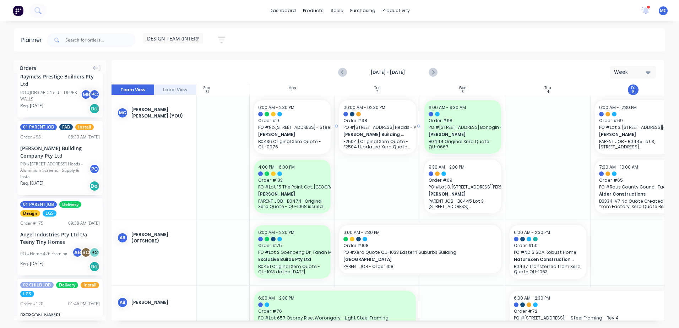
drag, startPoint x: 53, startPoint y: 163, endPoint x: 383, endPoint y: 131, distance: 330.9
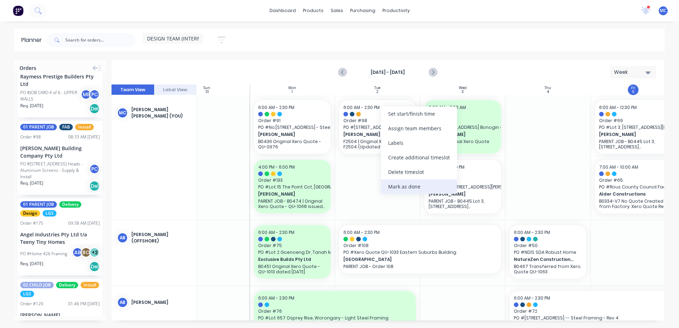
click at [413, 185] on div "Mark as done" at bounding box center [419, 186] width 76 height 15
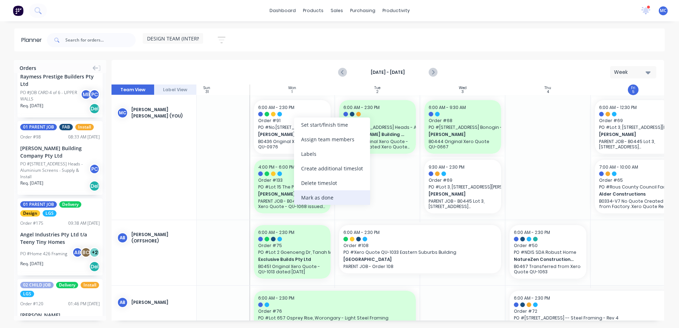
click at [332, 203] on div "Mark as done" at bounding box center [332, 197] width 76 height 15
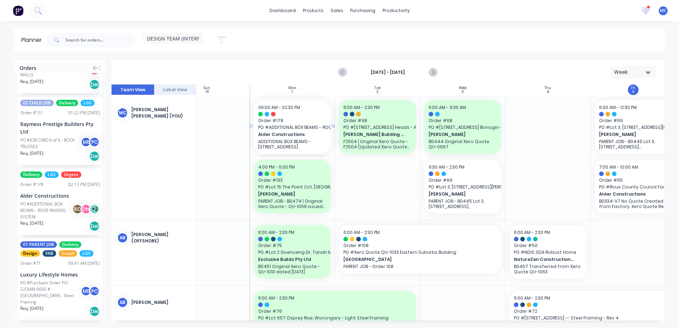
scroll to position [0, 31]
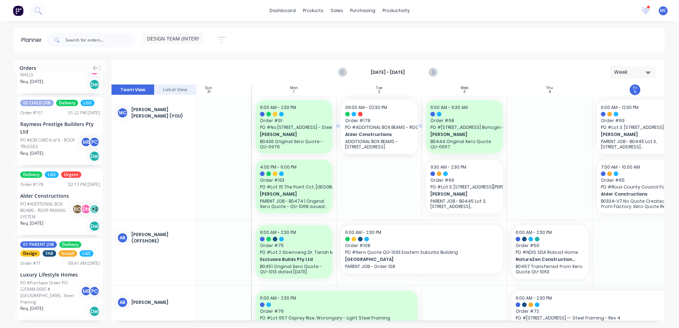
drag, startPoint x: 49, startPoint y: 203, endPoint x: 354, endPoint y: 187, distance: 305.9
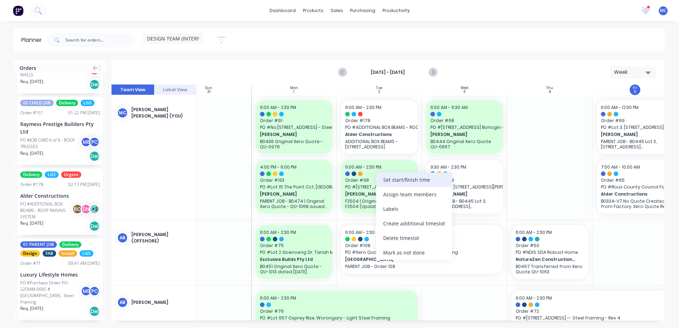
click at [416, 185] on div "Set start/finish time" at bounding box center [414, 179] width 76 height 15
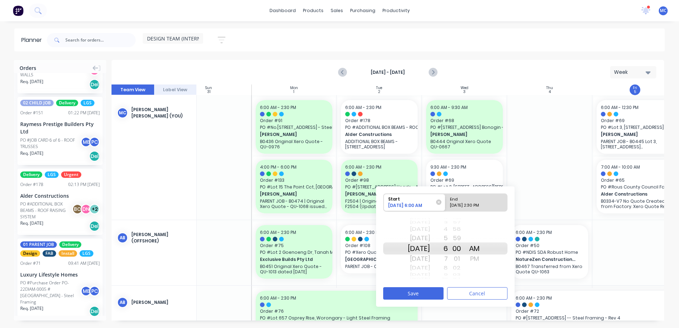
click at [480, 204] on div "[DATE] 2:30 PM" at bounding box center [472, 206] width 51 height 9
click at [445, 204] on input "End [DATE] 2:30 PM" at bounding box center [445, 202] width 0 height 17
radio input "true"
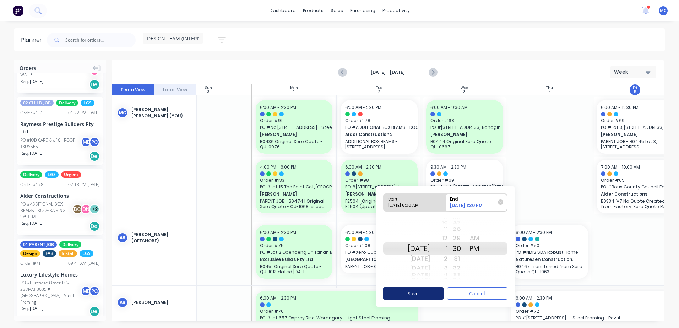
click at [429, 292] on button "Save" at bounding box center [413, 293] width 60 height 12
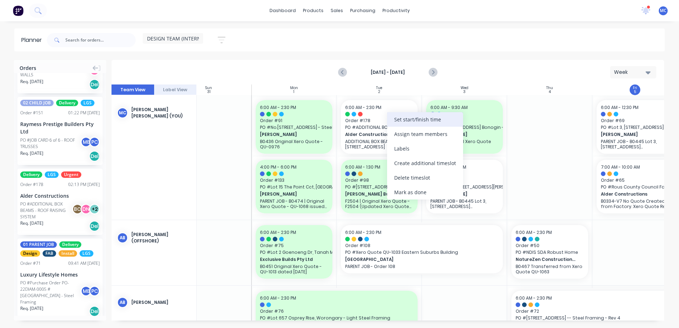
click at [424, 122] on div "Set start/finish time" at bounding box center [425, 119] width 76 height 15
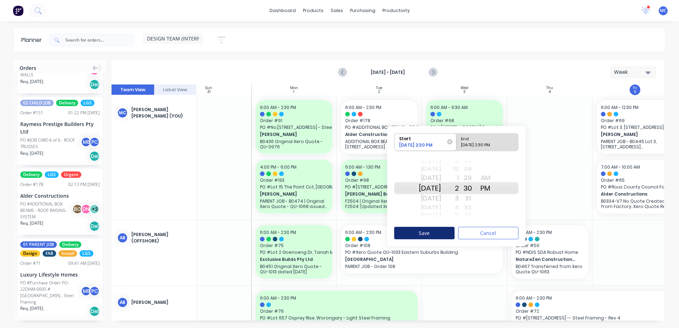
click at [434, 231] on button "Save" at bounding box center [424, 233] width 60 height 12
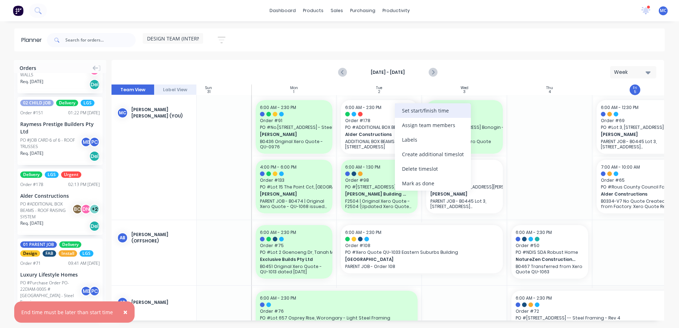
click at [440, 111] on div "Set start/finish time" at bounding box center [433, 110] width 76 height 15
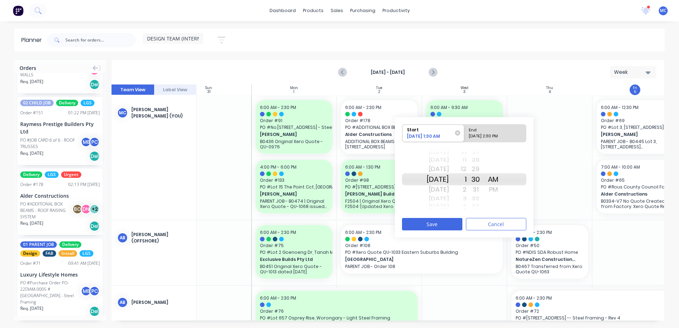
click at [488, 132] on div "End" at bounding box center [491, 129] width 51 height 9
click at [464, 132] on input "End [DATE] 2:30 PM" at bounding box center [464, 133] width 0 height 17
radio input "true"
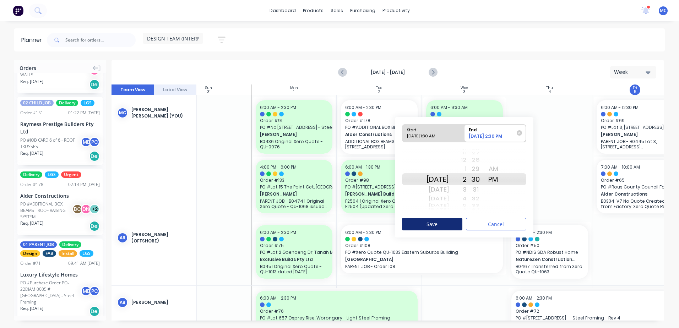
click at [440, 225] on button "Save" at bounding box center [432, 224] width 60 height 12
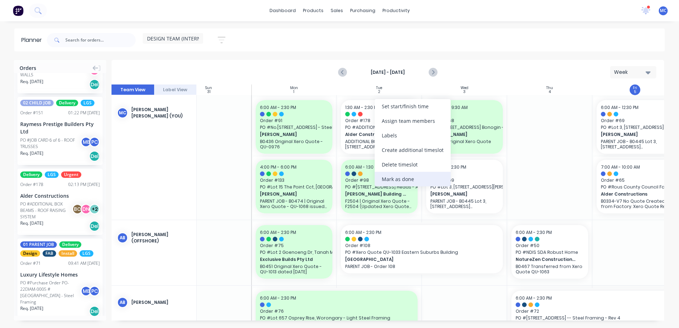
click at [401, 177] on div "Mark as done" at bounding box center [412, 179] width 76 height 15
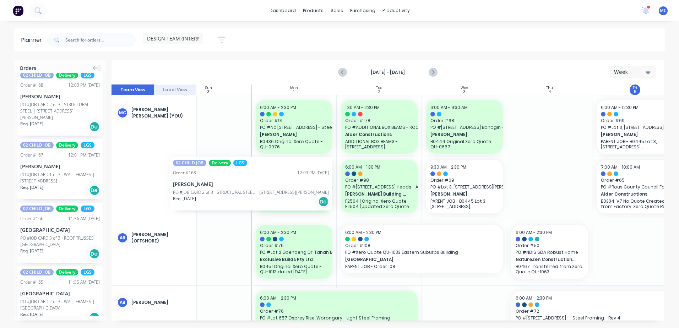
scroll to position [0, 27]
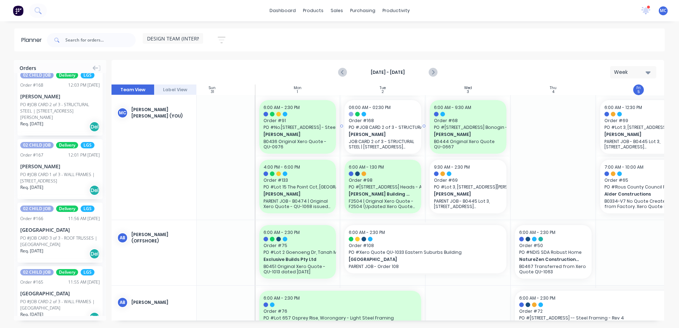
drag, startPoint x: 53, startPoint y: 137, endPoint x: 389, endPoint y: 207, distance: 344.1
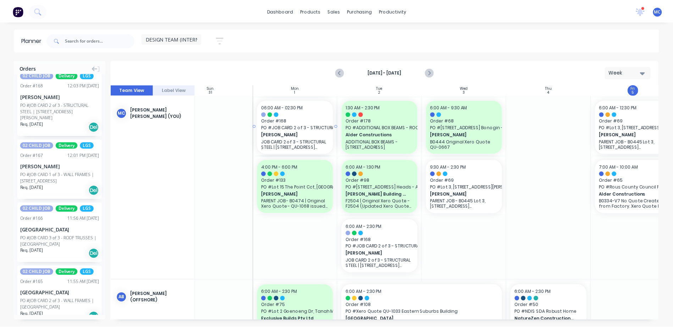
scroll to position [0, 25]
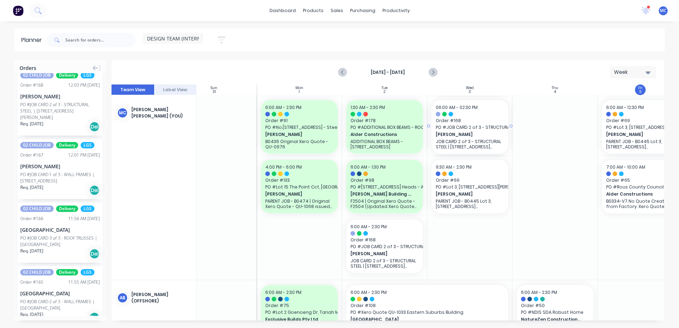
drag, startPoint x: 37, startPoint y: 144, endPoint x: 451, endPoint y: 253, distance: 427.6
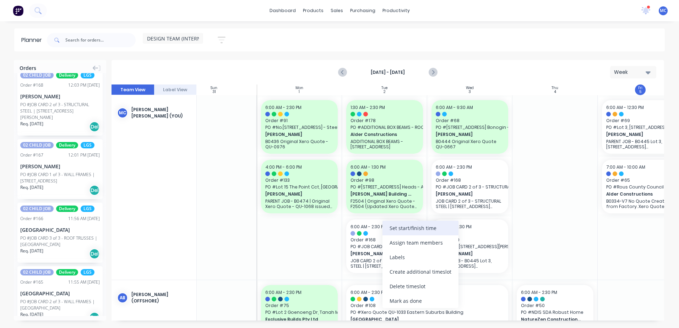
click at [411, 229] on div "Set start/finish time" at bounding box center [420, 228] width 76 height 15
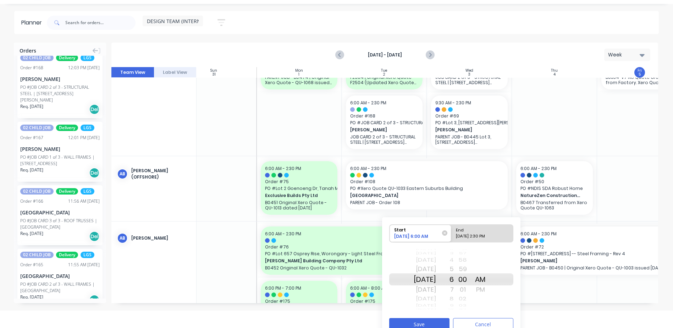
scroll to position [27, 0]
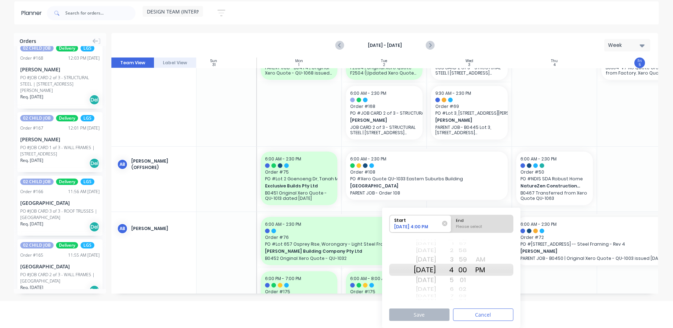
click at [472, 230] on div "Please select" at bounding box center [483, 228] width 58 height 9
click at [452, 230] on input "End Please select" at bounding box center [451, 223] width 0 height 17
radio input "true"
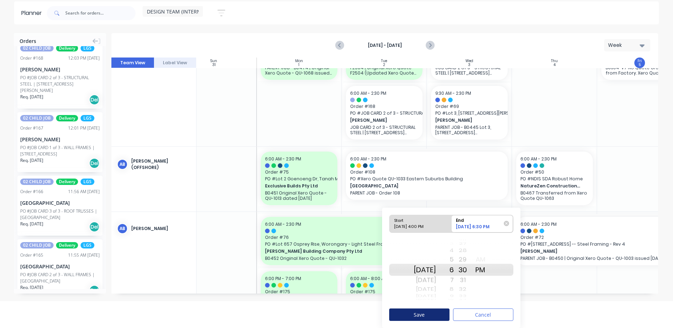
click at [432, 316] on button "Save" at bounding box center [419, 314] width 60 height 12
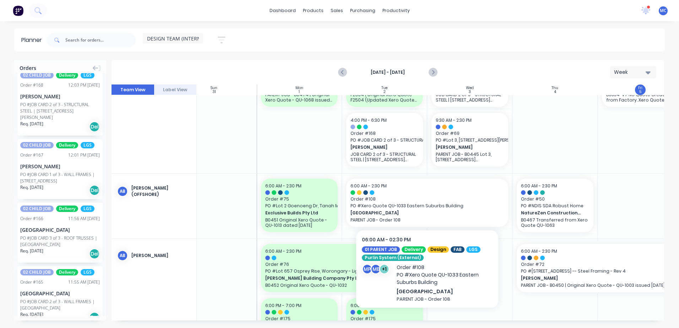
scroll to position [35, 25]
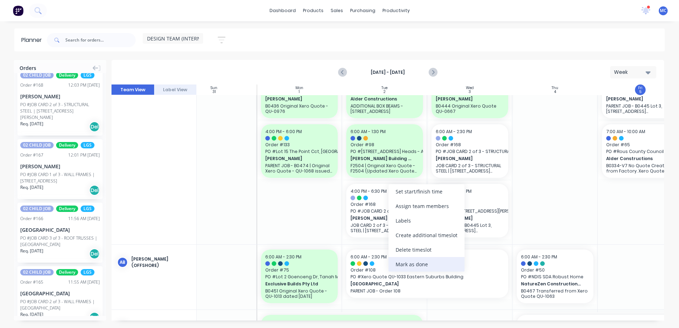
click at [428, 260] on div "Mark as done" at bounding box center [426, 264] width 76 height 15
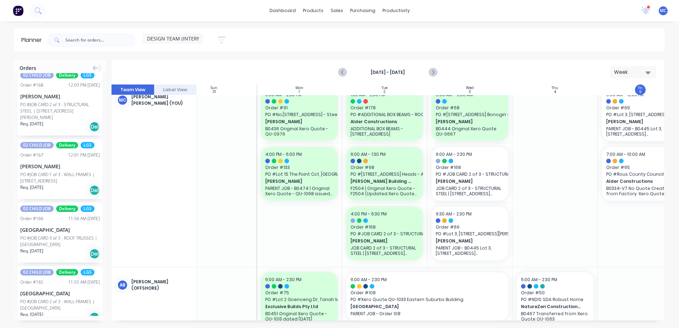
scroll to position [0, 25]
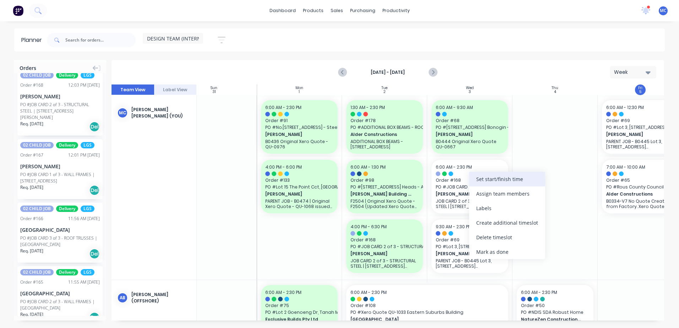
click at [506, 180] on div "Set start/finish time" at bounding box center [507, 179] width 76 height 15
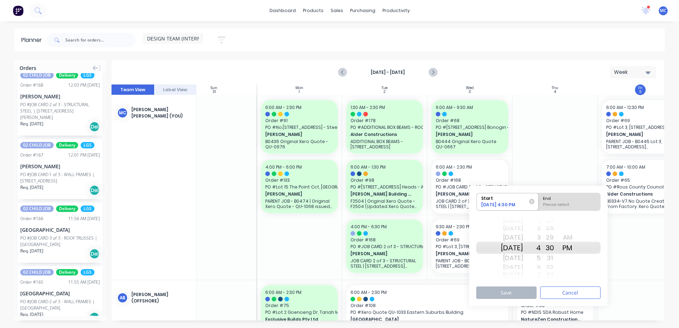
click at [563, 203] on div "Please select" at bounding box center [569, 206] width 58 height 9
click at [538, 203] on input "End Please select" at bounding box center [538, 201] width 0 height 17
radio input "true"
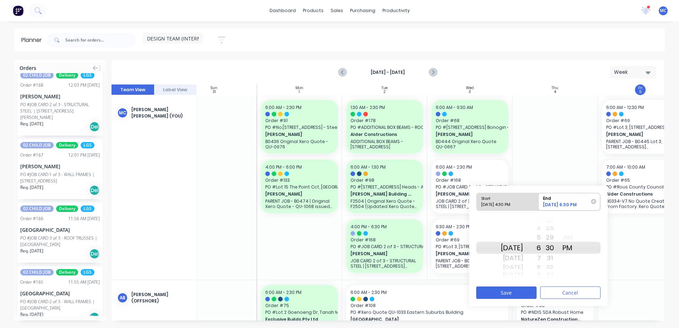
click at [525, 203] on div "[DATE] 4:30 PM" at bounding box center [503, 206] width 51 height 9
click at [477, 203] on input "Start [DATE] 4:30 PM" at bounding box center [476, 201] width 0 height 17
radio input "true"
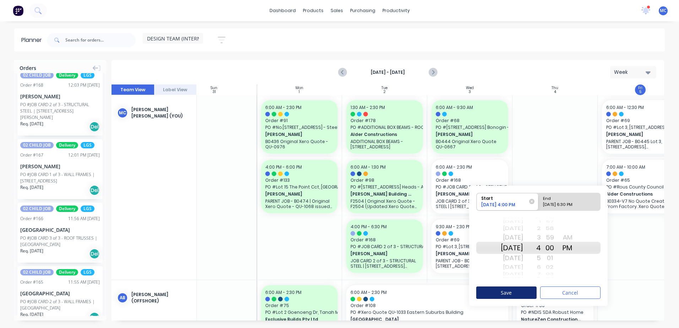
click at [522, 292] on button "Save" at bounding box center [506, 292] width 60 height 12
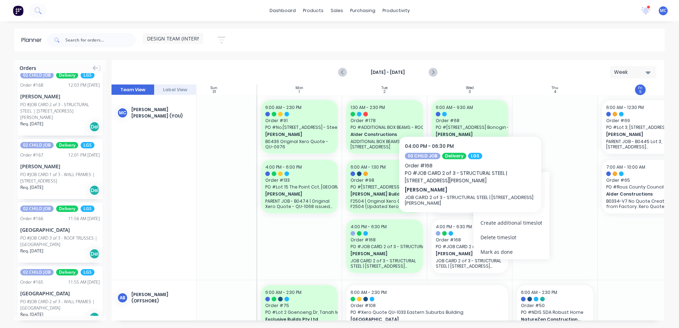
click at [570, 199] on div at bounding box center [554, 187] width 85 height 185
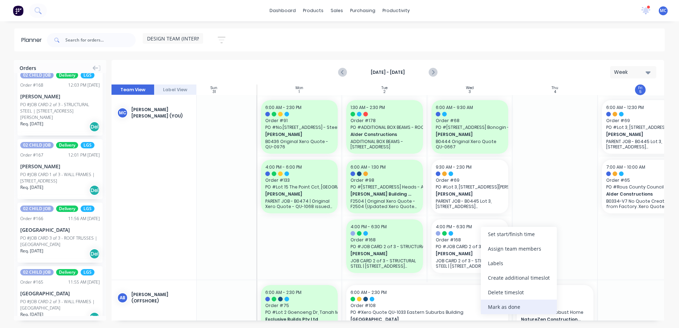
click at [517, 303] on div "Mark as done" at bounding box center [519, 307] width 76 height 15
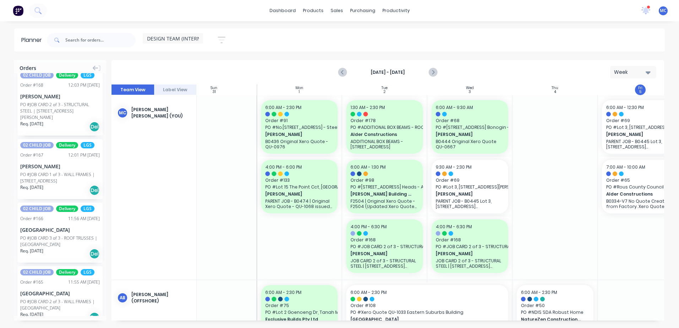
click at [533, 207] on div at bounding box center [554, 187] width 85 height 185
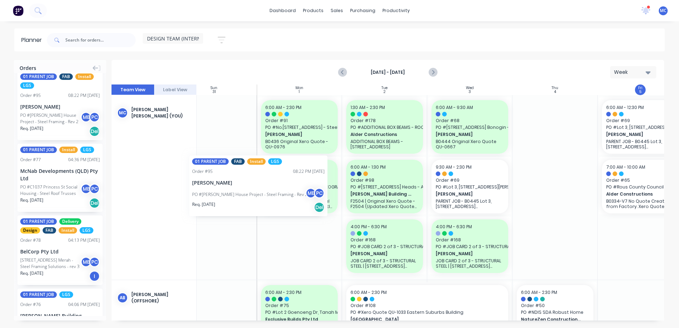
scroll to position [0, 16]
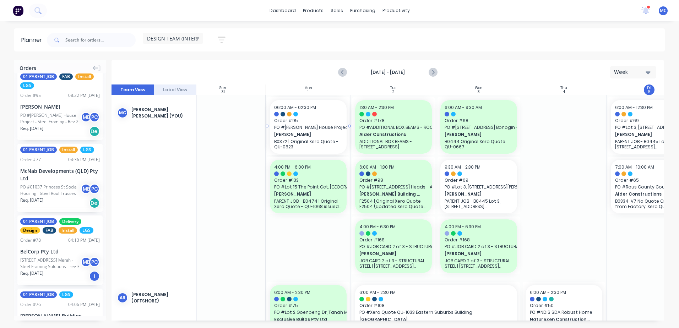
drag, startPoint x: 44, startPoint y: 146, endPoint x: 298, endPoint y: 169, distance: 255.5
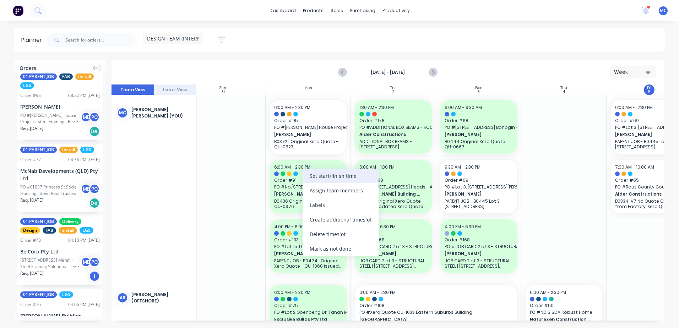
click at [339, 177] on div "Set start/finish time" at bounding box center [340, 176] width 76 height 15
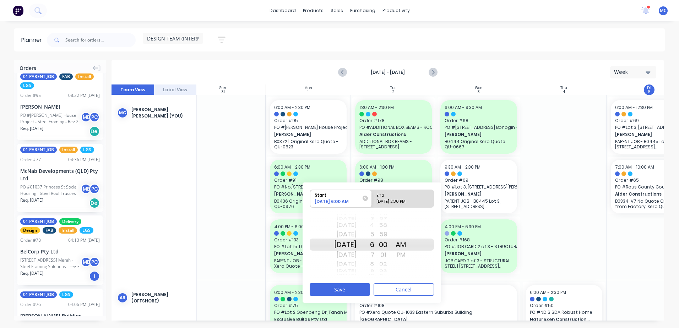
click at [396, 201] on div "[DATE] 2:30 PM" at bounding box center [399, 202] width 51 height 9
click at [372, 201] on input "End [DATE] 2:30 PM" at bounding box center [372, 198] width 0 height 17
radio input "true"
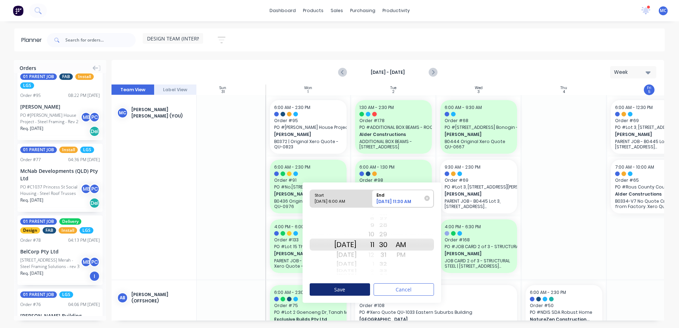
click at [339, 289] on button "Save" at bounding box center [339, 289] width 60 height 12
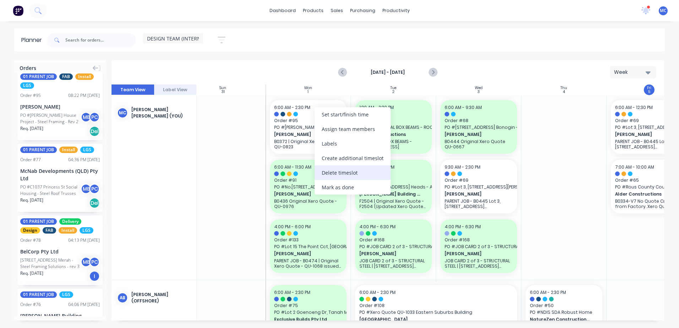
click at [352, 176] on div "Delete timeslot" at bounding box center [352, 172] width 76 height 15
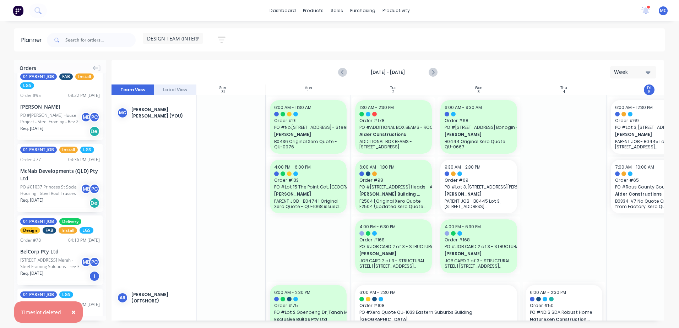
scroll to position [4044, 0]
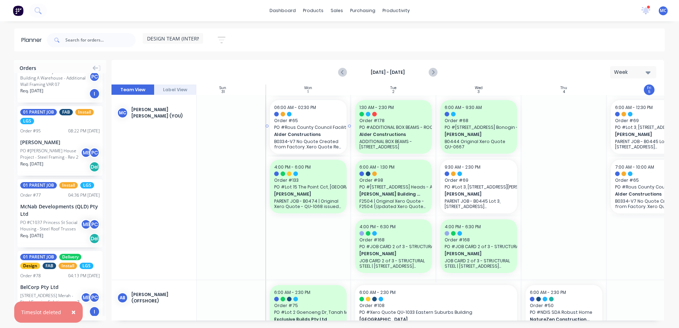
drag, startPoint x: 51, startPoint y: 121, endPoint x: 282, endPoint y: 125, distance: 230.4
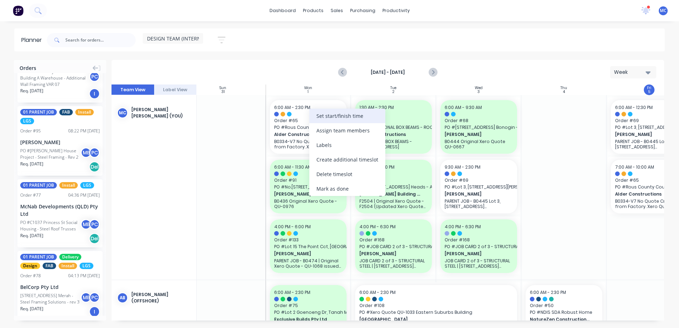
click at [344, 118] on div "Set start/finish time" at bounding box center [347, 116] width 76 height 15
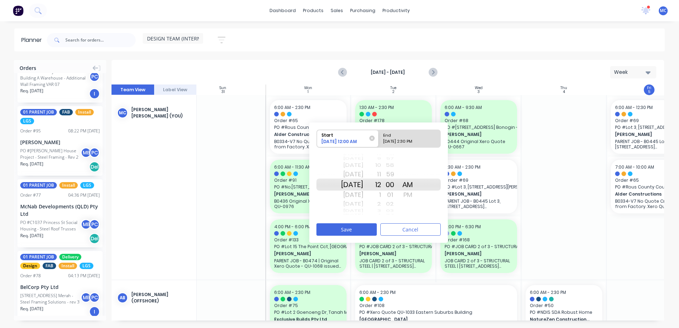
click at [416, 184] on div "AM" at bounding box center [408, 185] width 18 height 12
click at [416, 187] on div "AM" at bounding box center [408, 185] width 18 height 12
click at [416, 184] on div "AM" at bounding box center [408, 185] width 18 height 12
click at [416, 194] on div "PM" at bounding box center [408, 194] width 18 height 11
click at [396, 143] on div "[DATE] 2:30 PM" at bounding box center [405, 142] width 51 height 9
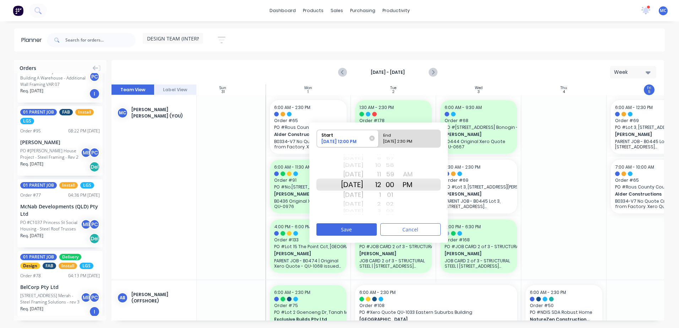
click at [379, 143] on input "End [DATE] 2:30 PM" at bounding box center [378, 138] width 0 height 17
radio input "true"
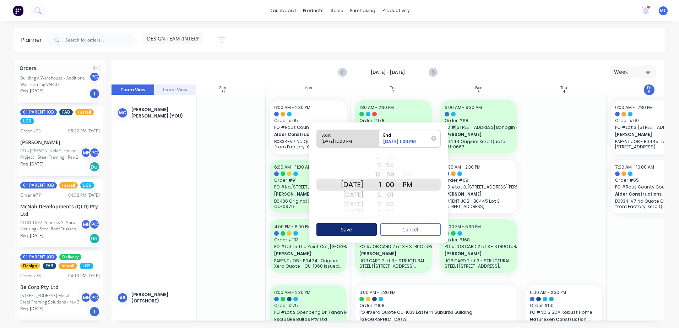
click at [361, 228] on button "Save" at bounding box center [346, 229] width 60 height 12
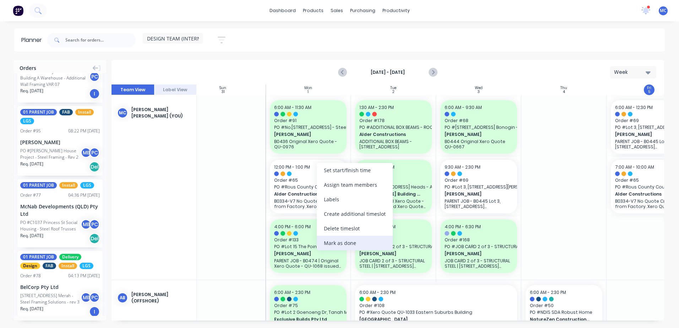
click at [364, 240] on div "Mark as done" at bounding box center [355, 243] width 76 height 15
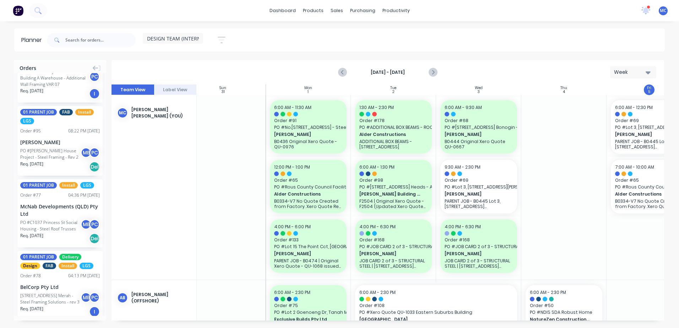
scroll to position [3867, 0]
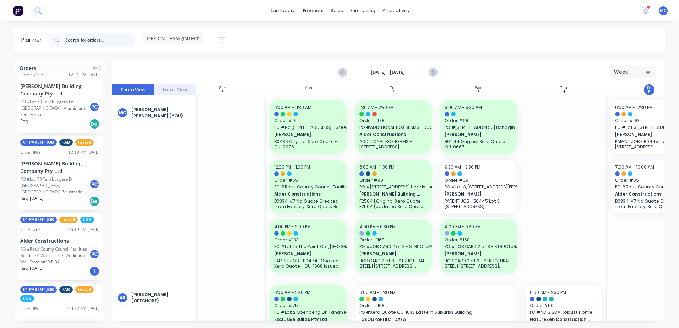
click at [79, 43] on input "text" at bounding box center [100, 40] width 70 height 14
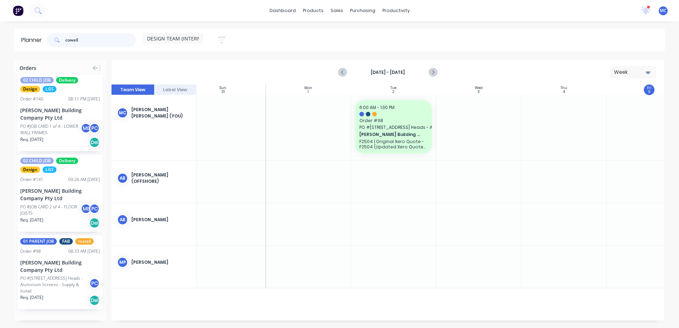
scroll to position [7, 0]
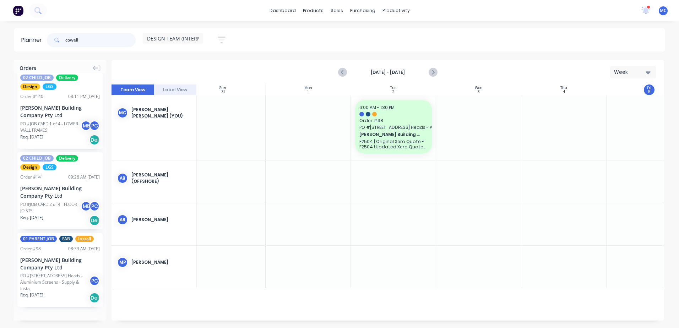
type input "cowell"
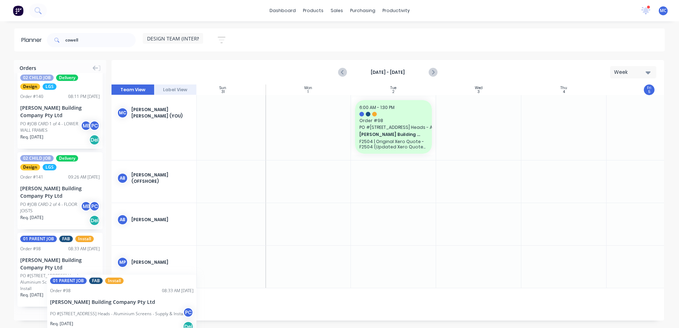
scroll to position [0, 15]
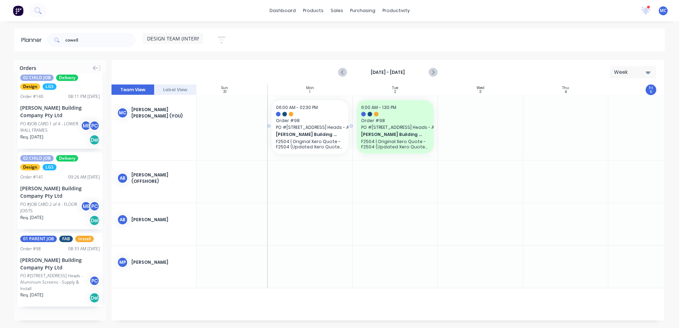
drag, startPoint x: 42, startPoint y: 271, endPoint x: 297, endPoint y: 130, distance: 292.3
drag, startPoint x: 102, startPoint y: 34, endPoint x: 51, endPoint y: 37, distance: 51.2
click at [51, 37] on div "cowell" at bounding box center [91, 40] width 89 height 14
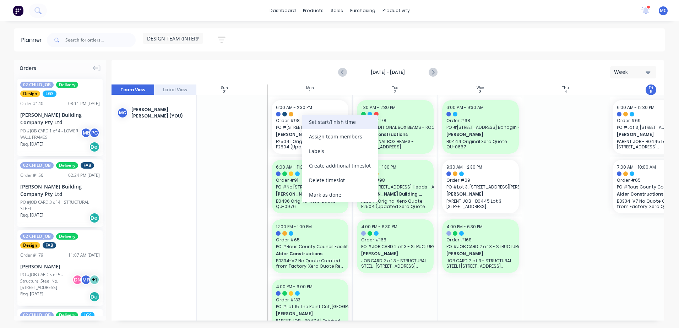
click at [335, 122] on div "Set start/finish time" at bounding box center [340, 122] width 76 height 15
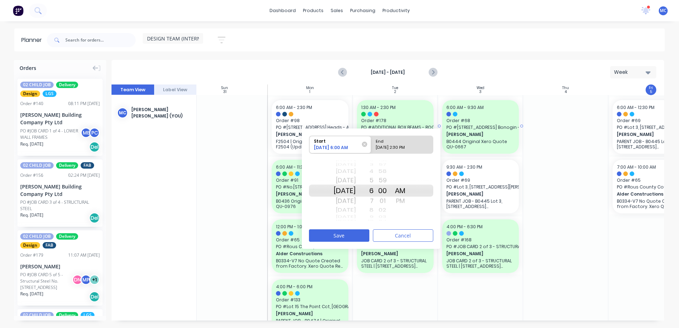
drag, startPoint x: 386, startPoint y: 134, endPoint x: 499, endPoint y: 128, distance: 113.7
click at [499, 128] on div "Orders 02 CHILD JOB Delivery Design LGS Order # 140 08:11 PM [DATE] [PERSON_NAM…" at bounding box center [339, 194] width 679 height 268
click at [409, 194] on div "AM" at bounding box center [400, 191] width 18 height 12
click at [409, 188] on div "AM" at bounding box center [400, 191] width 18 height 12
click at [405, 148] on div "[DATE] 2:30 PM" at bounding box center [398, 148] width 51 height 9
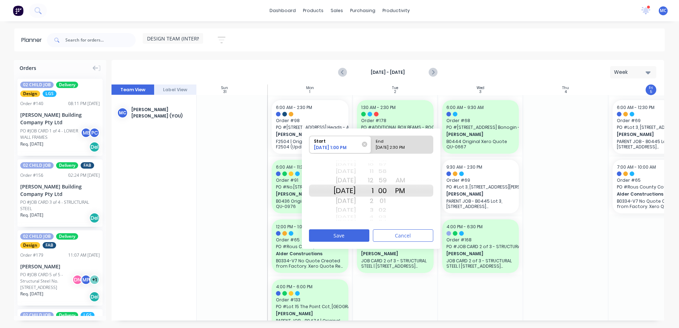
click at [371, 148] on input "End [DATE] 2:30 PM" at bounding box center [371, 144] width 0 height 17
radio input "true"
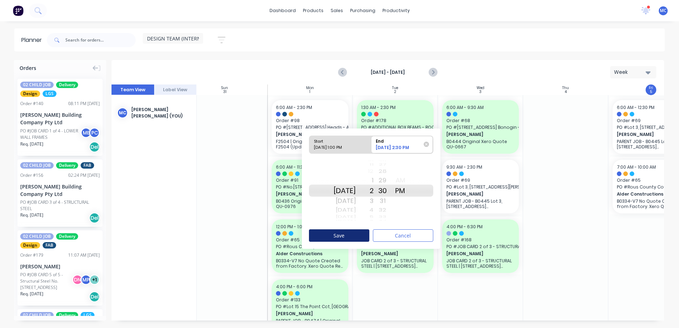
click at [351, 237] on button "Save" at bounding box center [339, 235] width 60 height 12
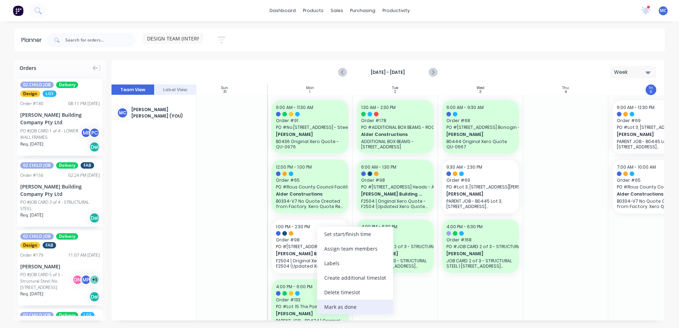
click at [350, 304] on div "Mark as done" at bounding box center [355, 307] width 76 height 15
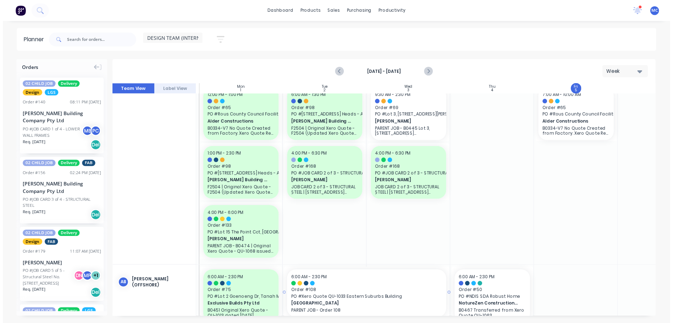
scroll to position [0, 82]
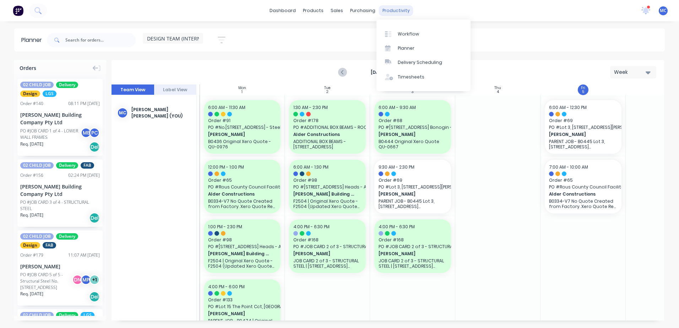
click at [391, 7] on div "productivity" at bounding box center [396, 10] width 34 height 11
click at [409, 34] on div "Workflow" at bounding box center [407, 34] width 21 height 6
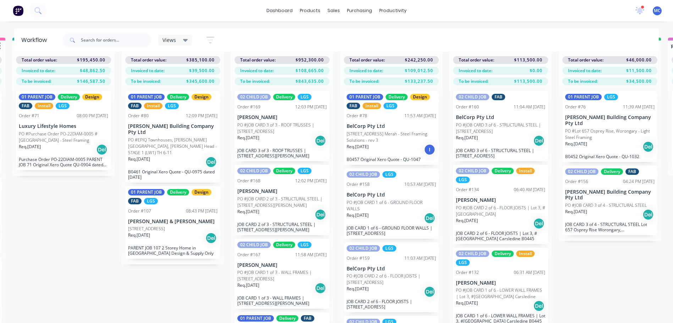
click at [183, 38] on icon at bounding box center [185, 40] width 5 height 8
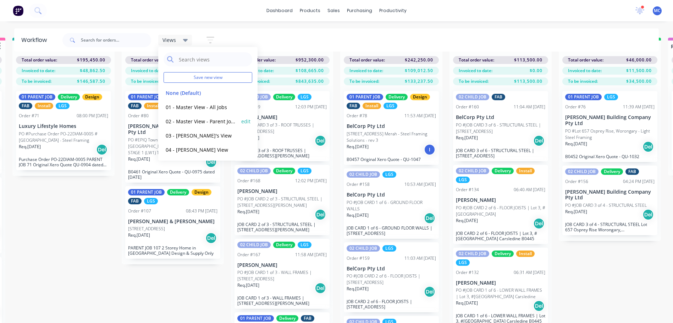
click at [200, 123] on button "02 - Master View - Parent Jobs Only" at bounding box center [202, 121] width 76 height 8
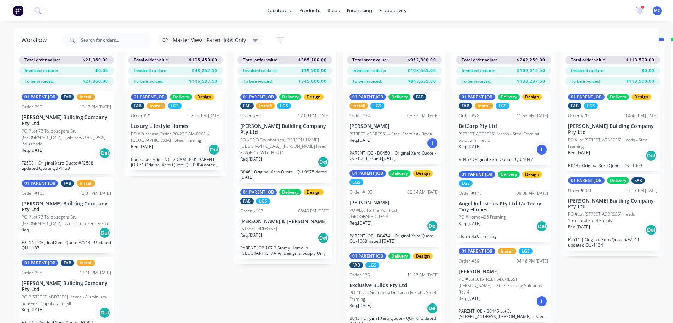
click at [234, 39] on span "02 - Master View - Parent Jobs Only" at bounding box center [204, 39] width 83 height 7
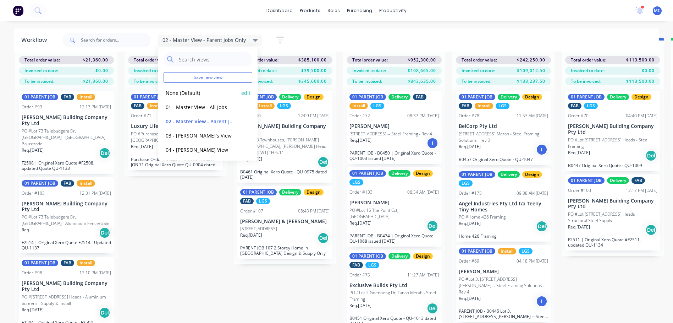
click at [194, 93] on button "None (Default)" at bounding box center [202, 93] width 76 height 8
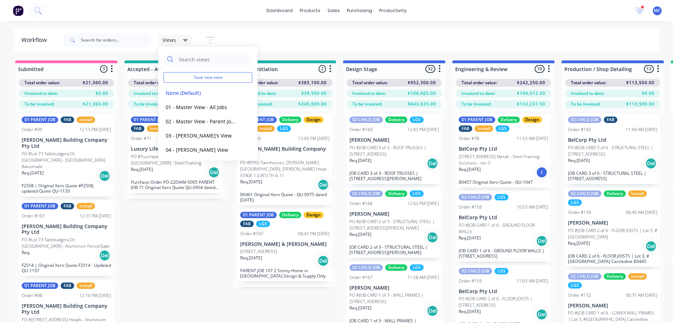
click at [385, 159] on div "Req. [DATE] Del" at bounding box center [394, 163] width 89 height 12
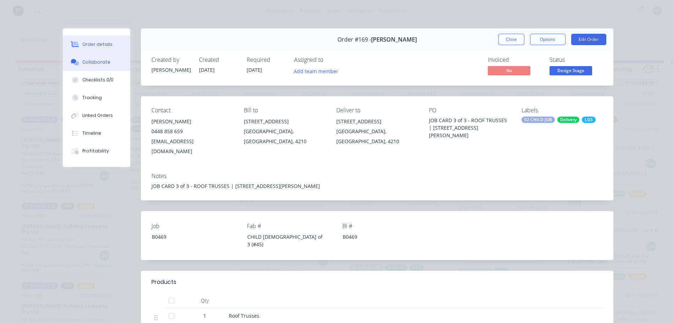
click at [85, 66] on button "Collaborate" at bounding box center [96, 62] width 67 height 18
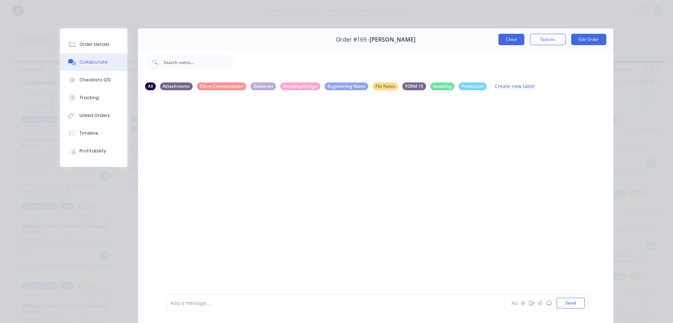
click at [506, 42] on button "Close" at bounding box center [512, 39] width 26 height 11
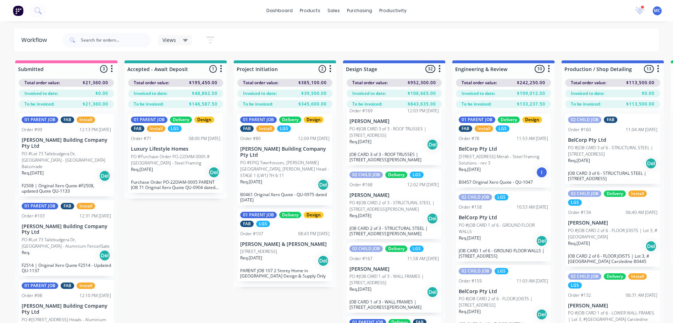
scroll to position [35, 0]
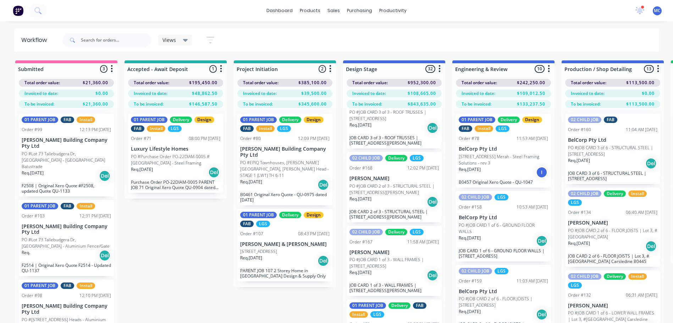
click at [376, 278] on div "Req. [DATE] Del" at bounding box center [394, 275] width 89 height 12
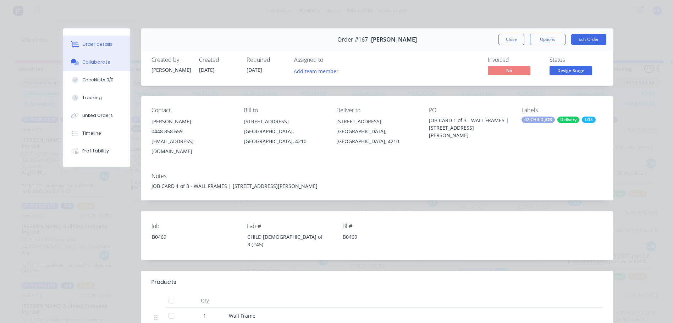
click at [90, 57] on button "Collaborate" at bounding box center [96, 62] width 67 height 18
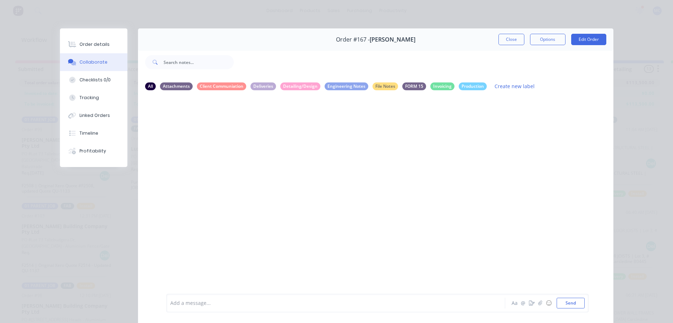
click at [296, 300] on div at bounding box center [326, 302] width 311 height 7
click at [510, 38] on button "Close" at bounding box center [512, 39] width 26 height 11
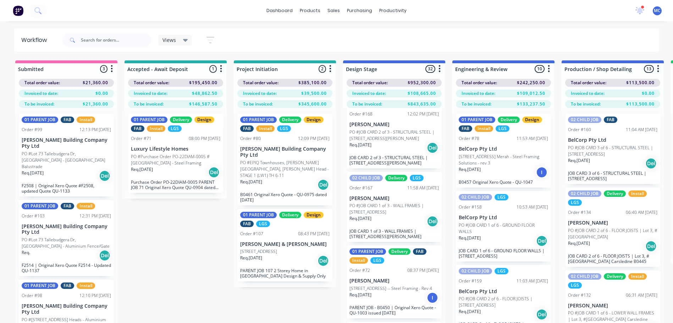
scroll to position [106, 0]
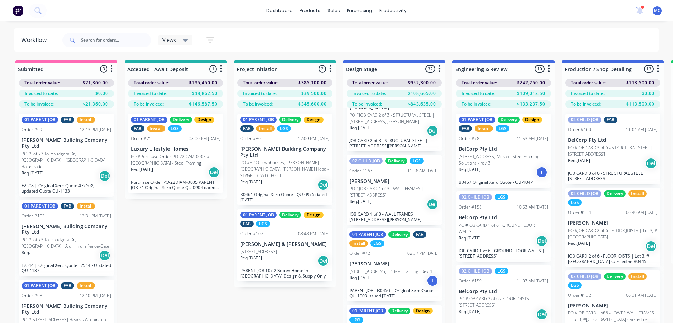
click at [393, 203] on div "Req. [DATE] Del" at bounding box center [394, 204] width 89 height 12
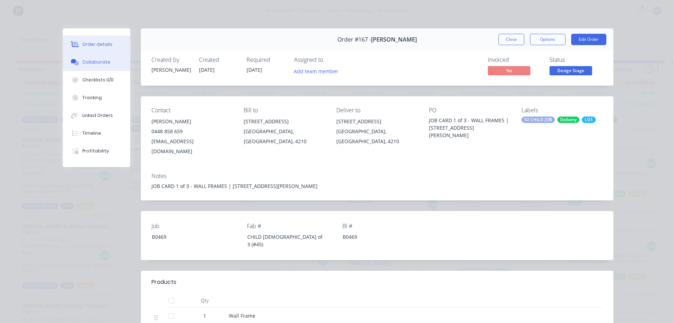
click at [90, 60] on div "Collaborate" at bounding box center [96, 62] width 28 height 6
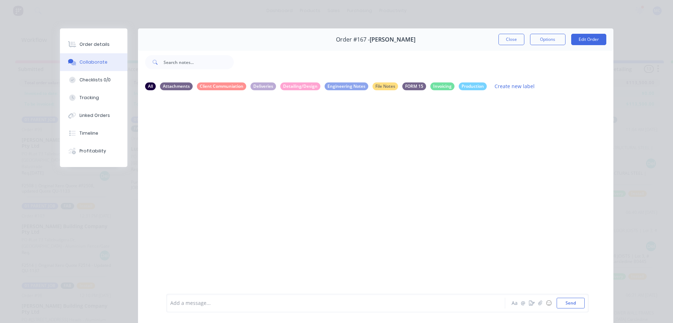
click at [302, 297] on div "Add a message... Aa @ ☺ Send" at bounding box center [377, 302] width 422 height 18
drag, startPoint x: 302, startPoint y: 297, endPoint x: 309, endPoint y: 307, distance: 12.6
click at [309, 307] on div "Add a message... Aa @ ☺ Send" at bounding box center [377, 302] width 422 height 18
click at [310, 304] on div at bounding box center [326, 302] width 311 height 7
click at [568, 304] on button "Send" at bounding box center [571, 302] width 28 height 11
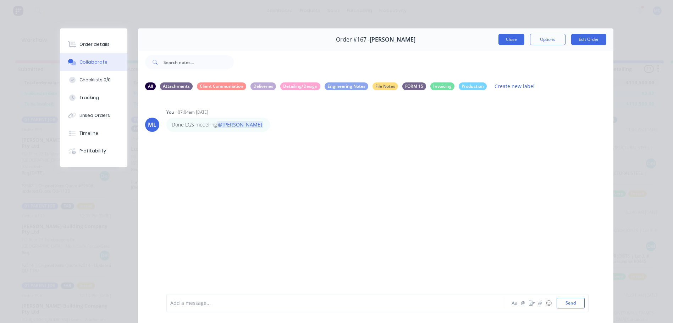
click at [513, 38] on button "Close" at bounding box center [512, 39] width 26 height 11
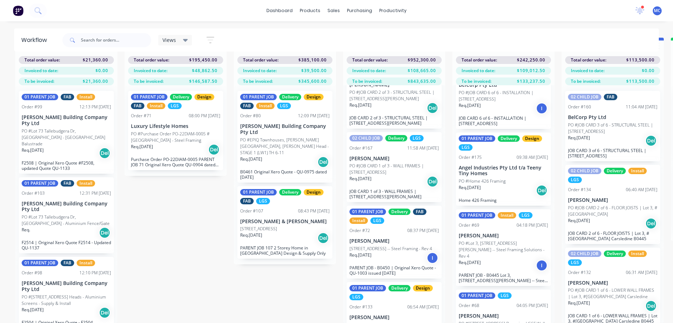
scroll to position [513, 0]
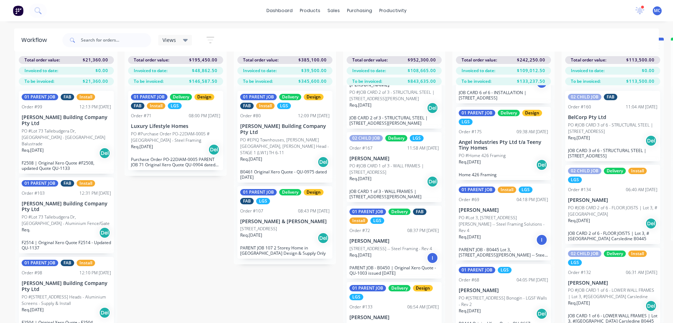
click at [494, 295] on p "PO #[STREET_ADDRESS] Bonogin - LGSF Walls - Rev 2" at bounding box center [503, 301] width 89 height 13
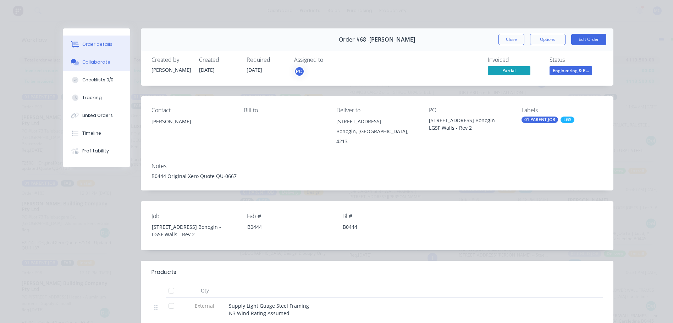
click at [100, 60] on div "Collaborate" at bounding box center [96, 62] width 28 height 6
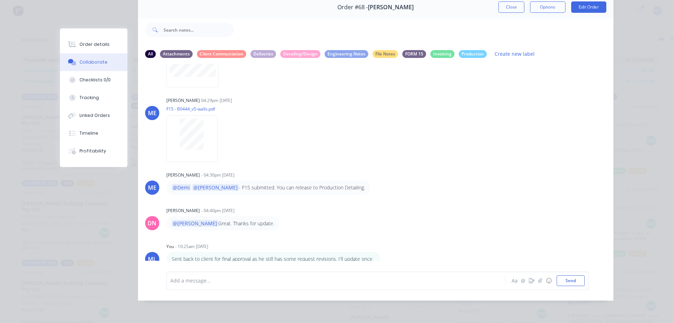
scroll to position [38, 0]
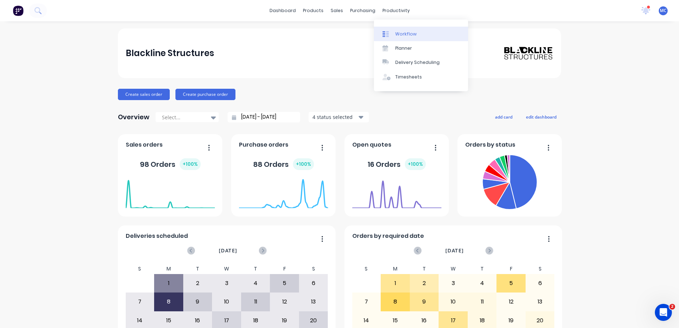
click at [400, 35] on div "Workflow" at bounding box center [405, 34] width 21 height 6
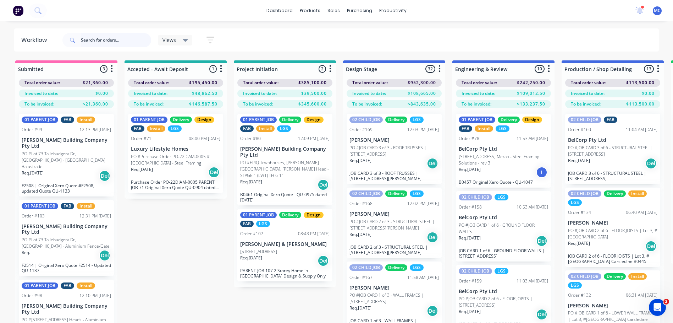
click at [98, 40] on input "text" at bounding box center [116, 40] width 70 height 14
type input "[PERSON_NAME]"
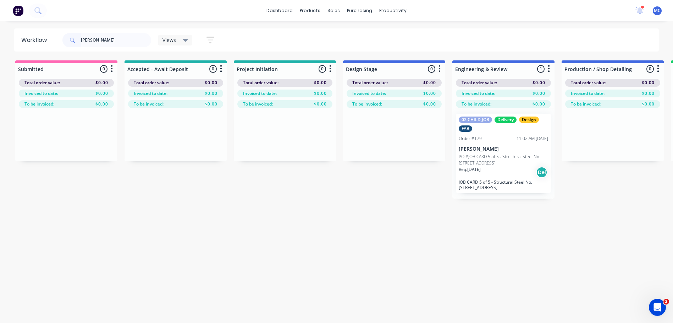
click at [507, 165] on div "02 CHILD JOB Delivery Design FAB Order #179 11:02 AM 04/09/25 Nathan Flack PO #…" at bounding box center [503, 153] width 95 height 79
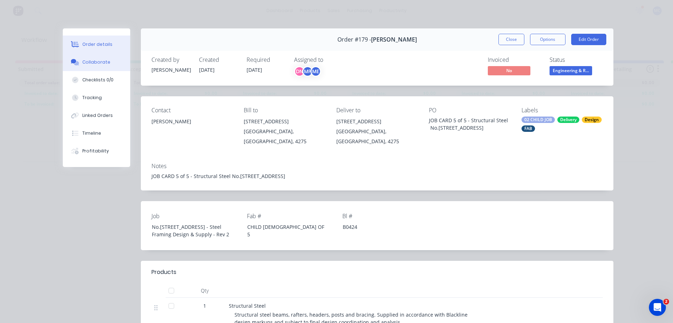
click at [83, 61] on div "Collaborate" at bounding box center [96, 62] width 28 height 6
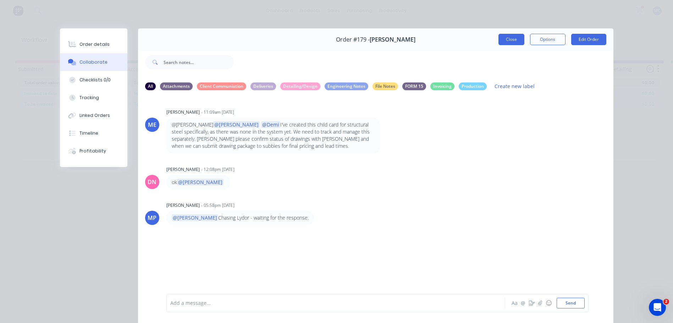
click at [507, 40] on button "Close" at bounding box center [512, 39] width 26 height 11
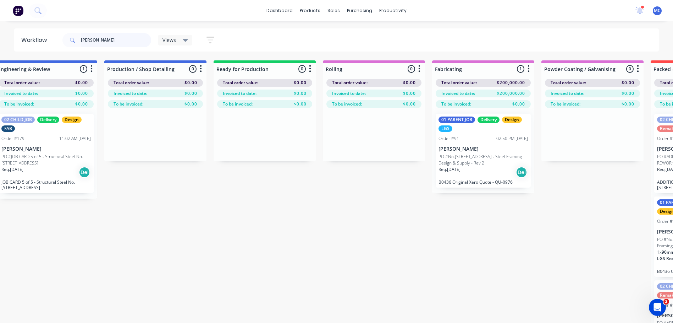
scroll to position [0, 458]
click at [474, 158] on p "PO #No.[STREET_ADDRESS] - Steel Framing Design & Supply - Rev 2" at bounding box center [482, 159] width 89 height 13
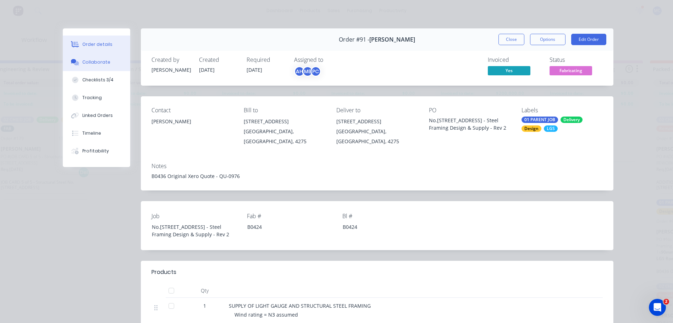
click at [74, 62] on icon at bounding box center [76, 63] width 5 height 4
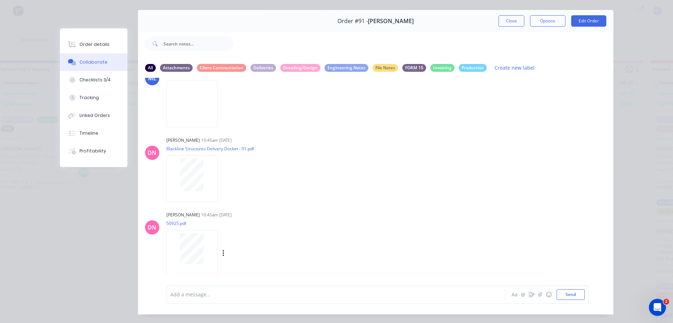
scroll to position [0, 0]
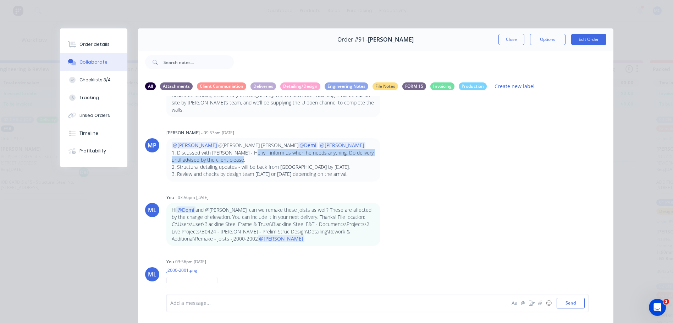
drag, startPoint x: 249, startPoint y: 160, endPoint x: 248, endPoint y: 154, distance: 5.4
click at [248, 154] on p "1. Discussed with Nathan Flack - He will inform us when he needs anything. Do d…" at bounding box center [273, 156] width 203 height 15
drag, startPoint x: 248, startPoint y: 154, endPoint x: 280, endPoint y: 164, distance: 32.9
click at [280, 164] on p "2. Structural detaling updates - will be back from LYDOR by Thursday 4/9/2025." at bounding box center [273, 166] width 203 height 7
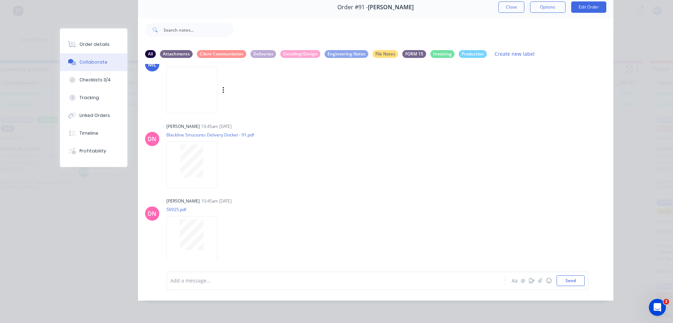
scroll to position [6026, 0]
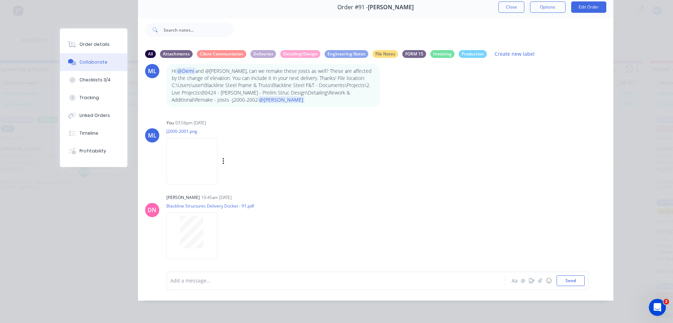
click at [216, 153] on img at bounding box center [191, 161] width 51 height 46
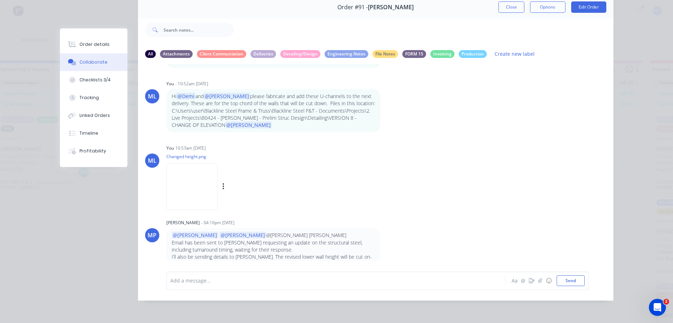
scroll to position [5707, 0]
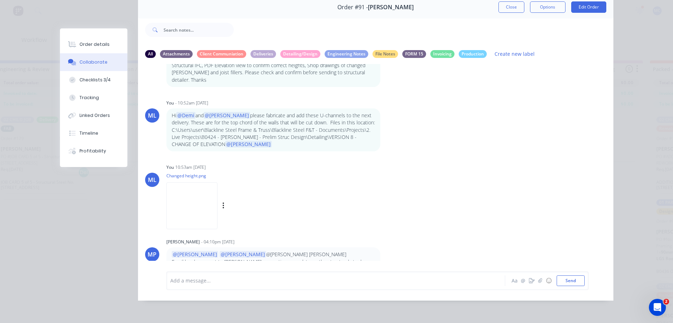
click at [193, 212] on img at bounding box center [191, 205] width 51 height 46
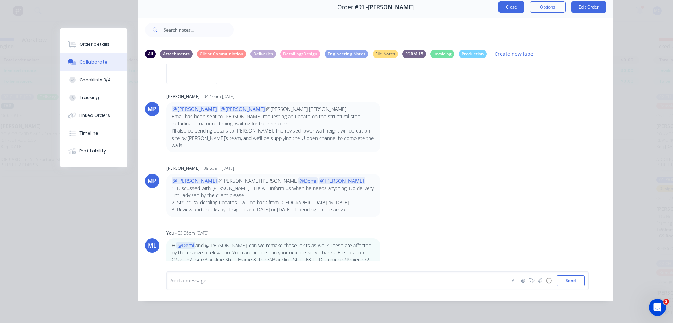
scroll to position [5849, 0]
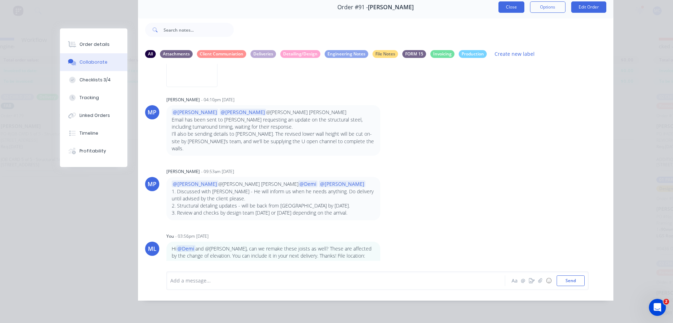
click at [505, 1] on button "Close" at bounding box center [512, 6] width 26 height 11
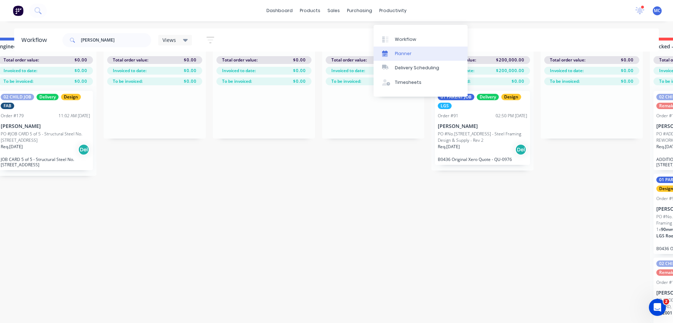
click at [399, 50] on div "Planner" at bounding box center [403, 53] width 17 height 6
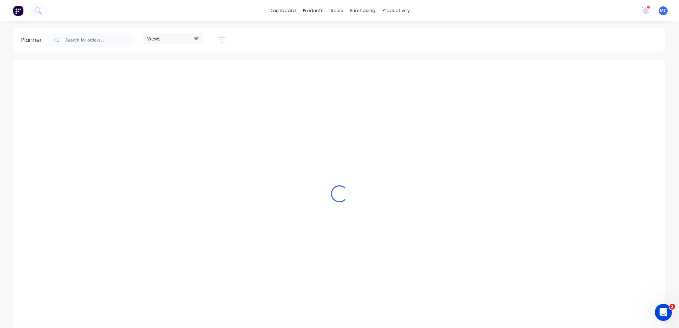
scroll to position [0, 114]
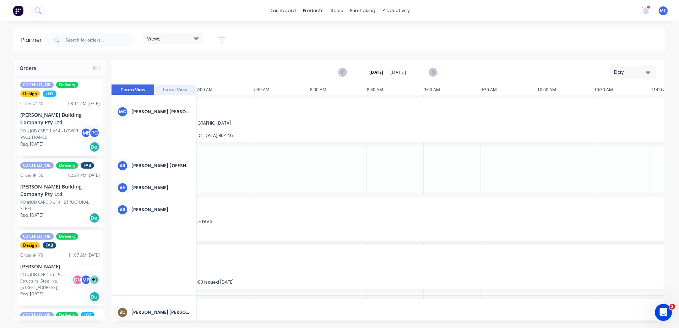
click at [196, 33] on div "Views" at bounding box center [173, 38] width 60 height 11
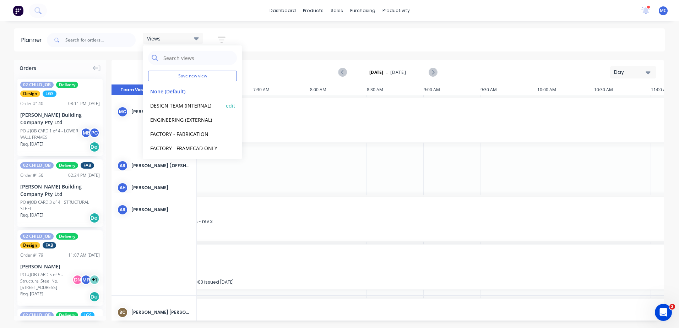
click at [188, 105] on button "DESIGN TEAM (INTERNAL)" at bounding box center [186, 105] width 76 height 8
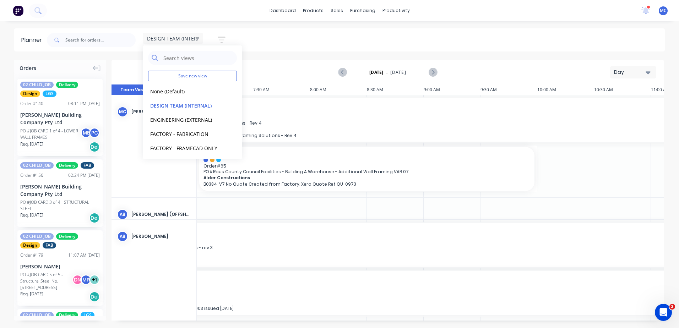
click at [357, 37] on div "DESIGN TEAM (INTERNAL) Save new view None (Default) edit DESIGN TEAM (INTERNAL)…" at bounding box center [354, 39] width 619 height 21
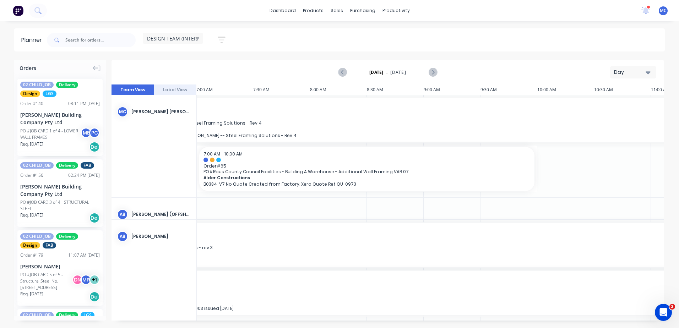
click at [645, 72] on icon "button" at bounding box center [647, 72] width 5 height 8
click at [621, 104] on div "Week" at bounding box center [620, 105] width 70 height 14
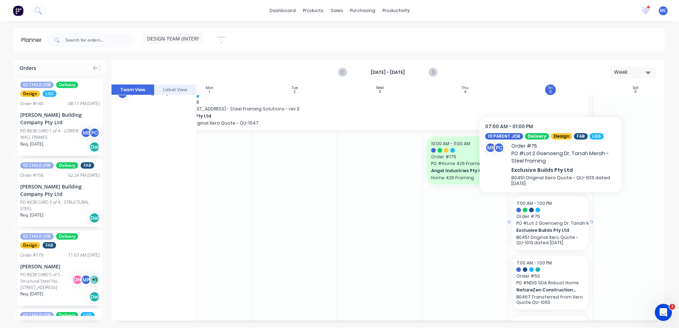
scroll to position [620, 115]
